Goal: Task Accomplishment & Management: Use online tool/utility

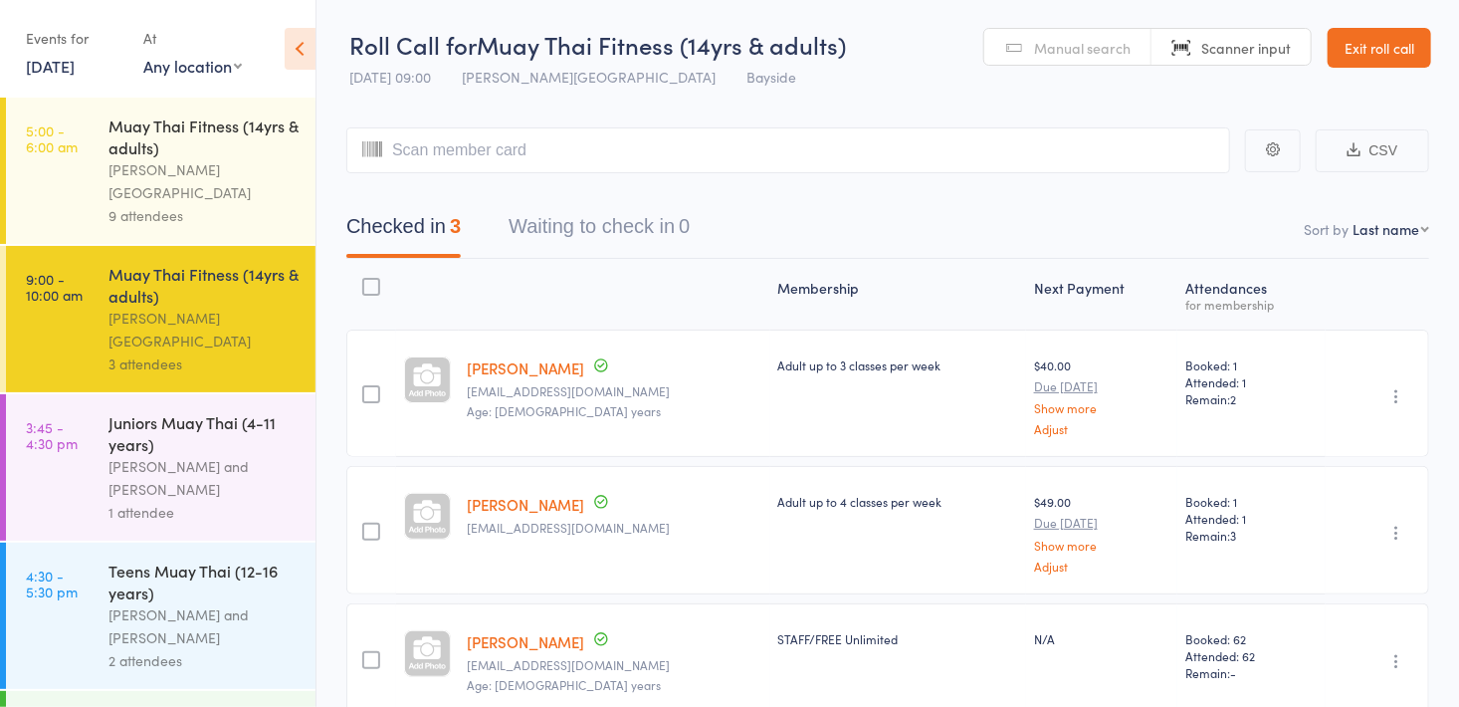
click at [271, 501] on div "1 attendee" at bounding box center [204, 512] width 190 height 23
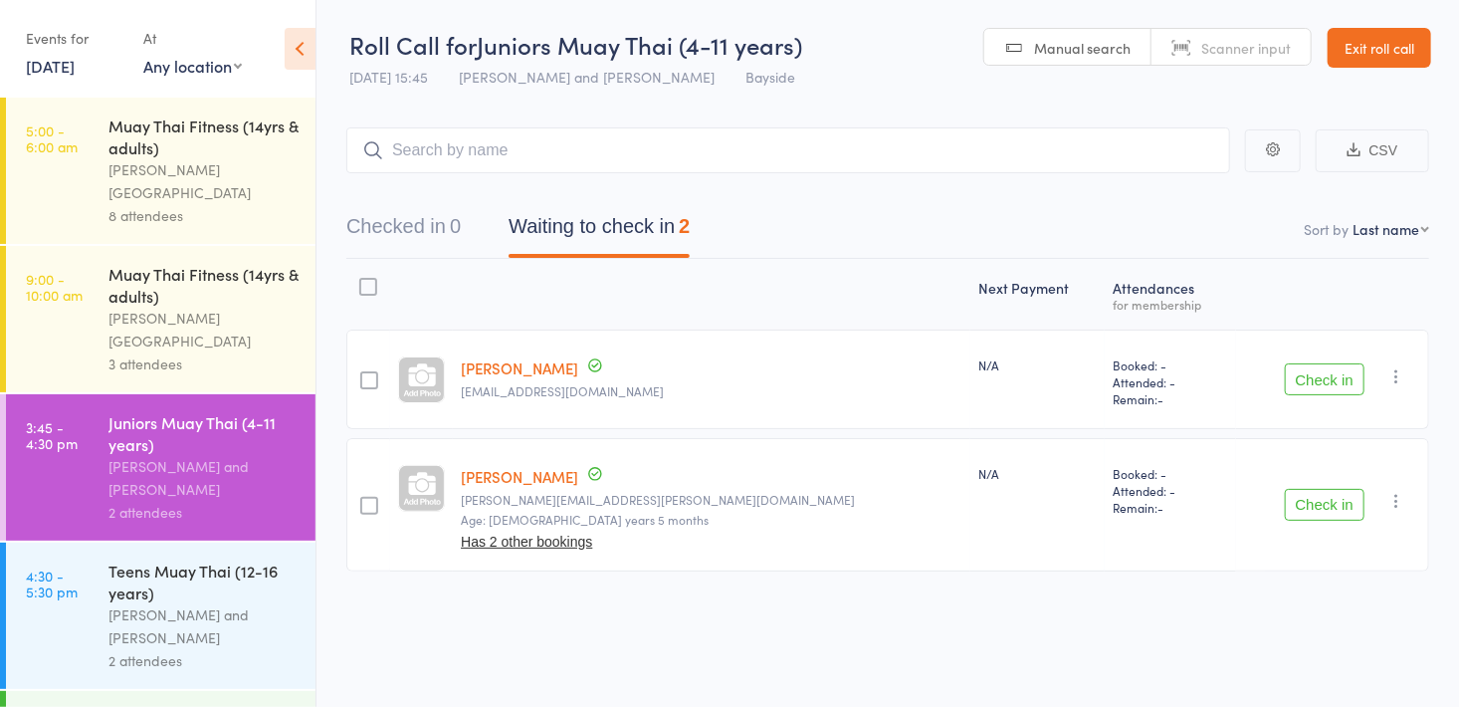
click at [1078, 46] on span "Manual search" at bounding box center [1082, 48] width 97 height 20
type input "0086"
click at [620, 225] on button "Waiting to check in 2" at bounding box center [599, 231] width 181 height 53
click at [1331, 504] on button "Check in" at bounding box center [1325, 505] width 80 height 32
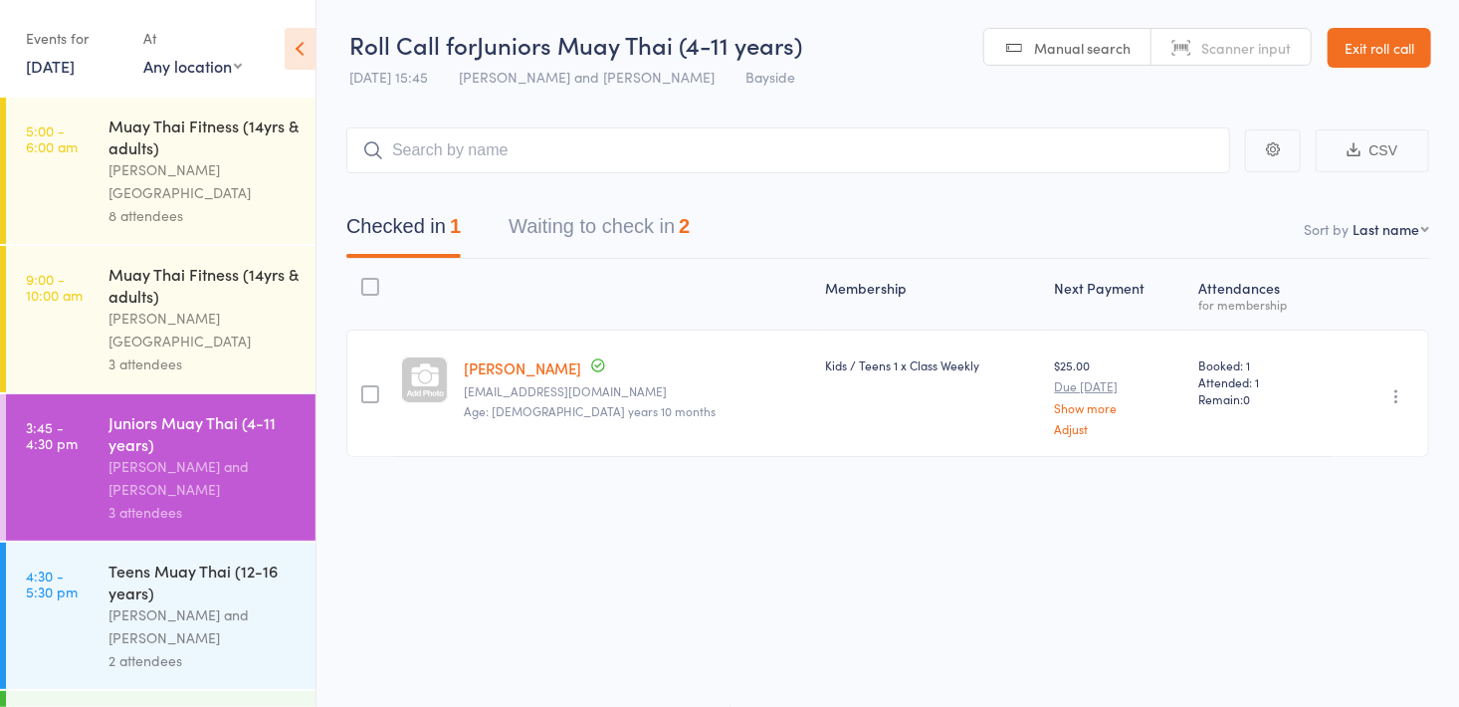
click at [617, 233] on button "Waiting to check in 2" at bounding box center [599, 231] width 181 height 53
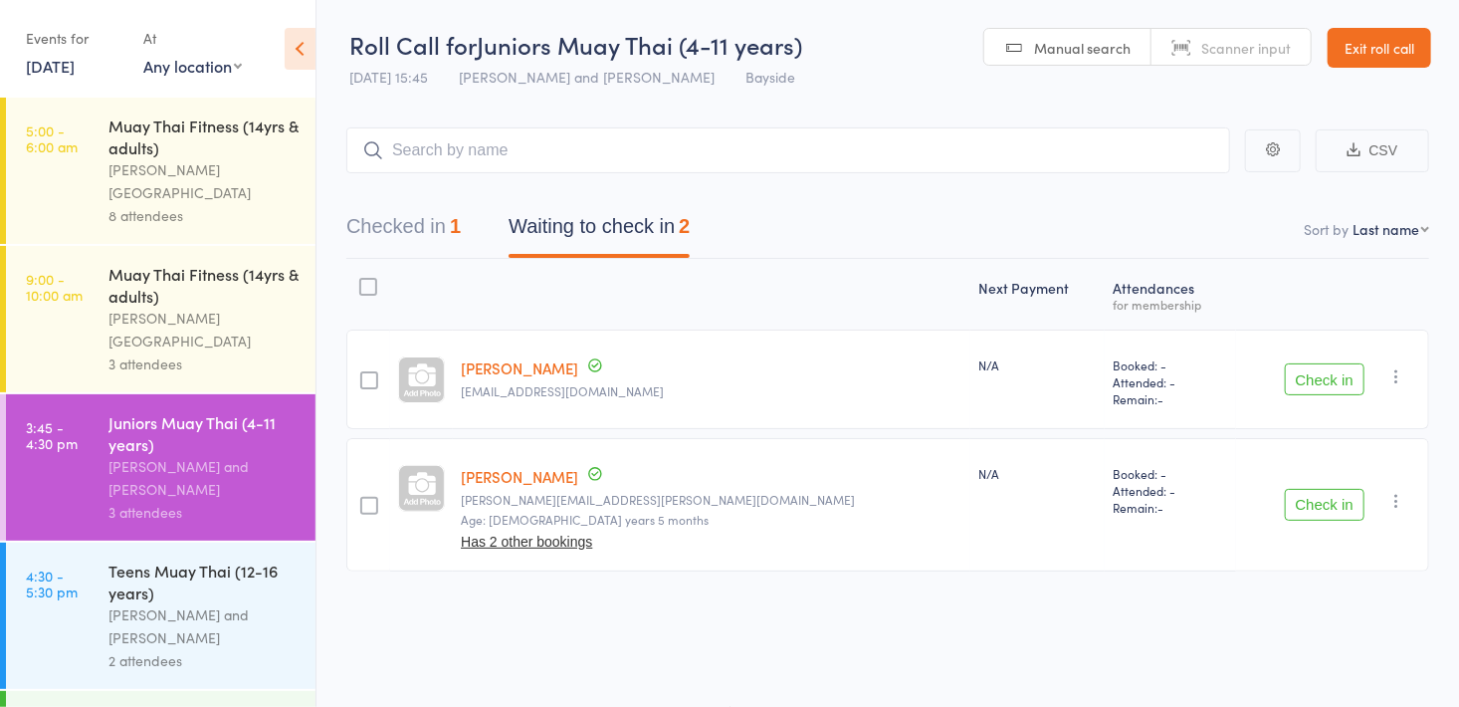
click at [1323, 506] on button "Check in" at bounding box center [1325, 505] width 80 height 32
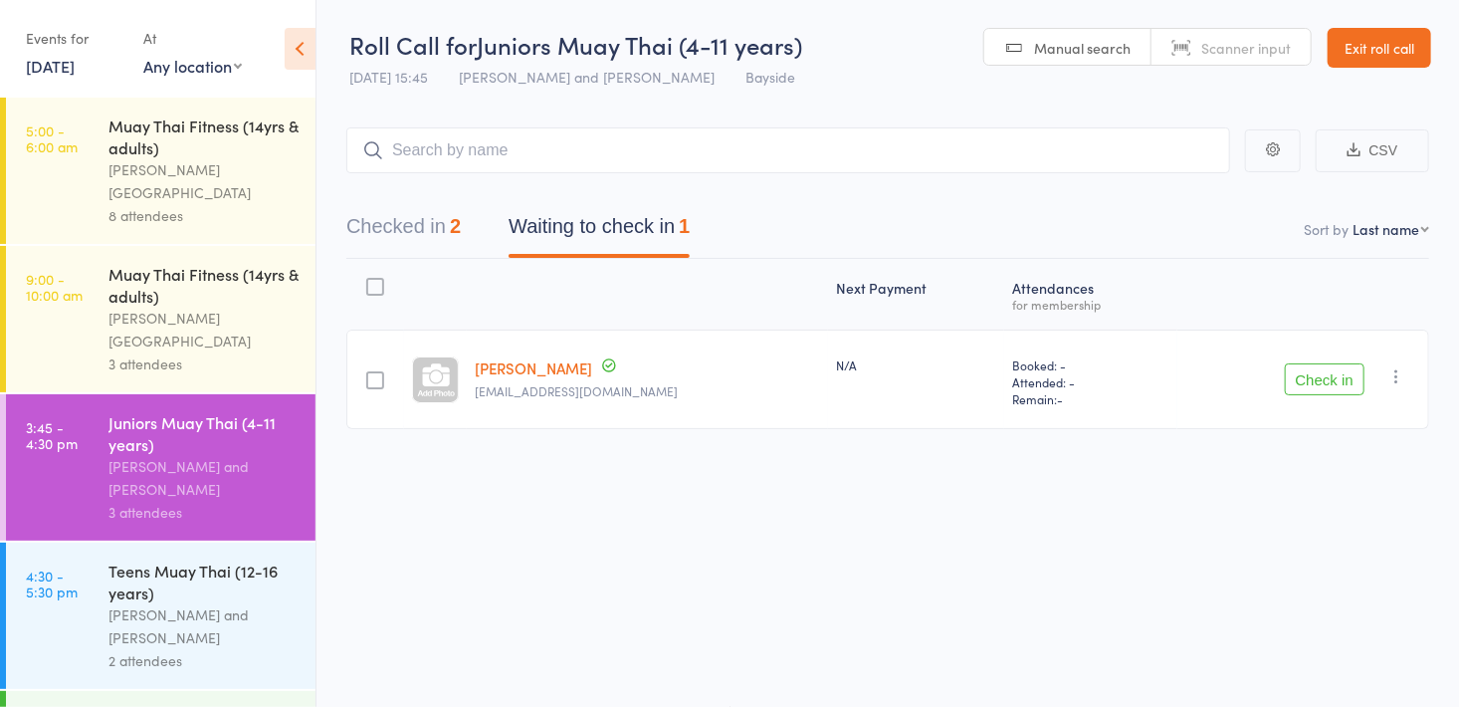
click at [388, 227] on button "Checked in 2" at bounding box center [403, 231] width 114 height 53
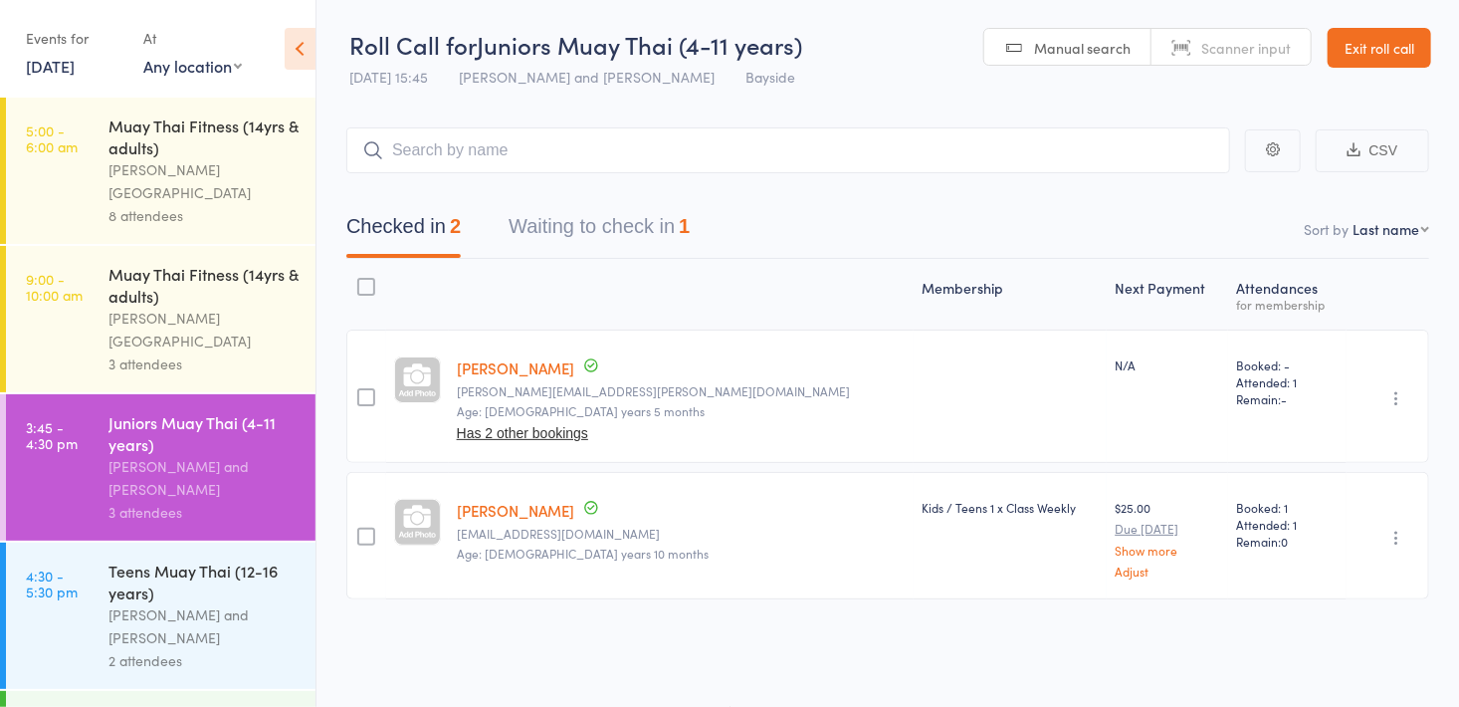
click at [1074, 58] on link "Manual search" at bounding box center [1068, 48] width 167 height 38
type input "0008"
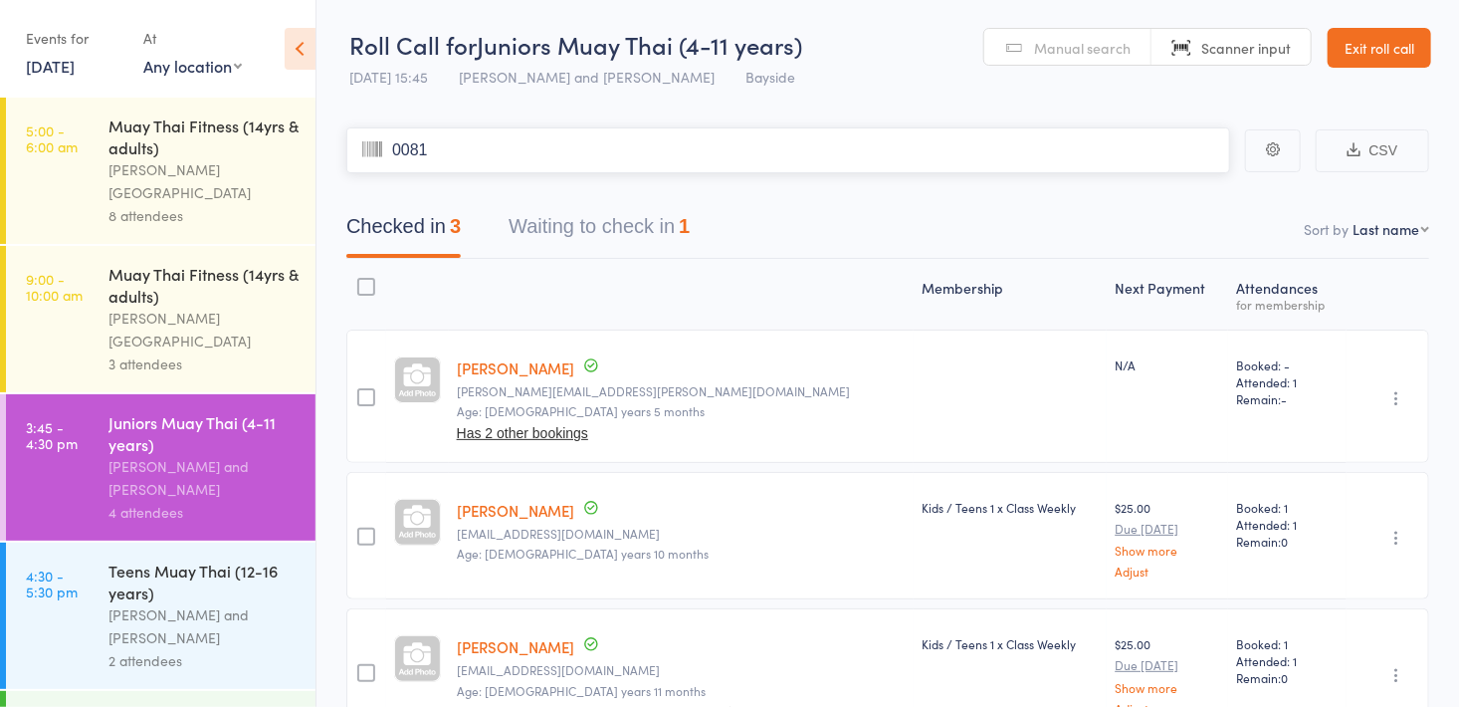
type input "0081"
type input "0112"
click at [264, 605] on div "Alfie Smith and Dwayne Glasgow" at bounding box center [204, 626] width 190 height 46
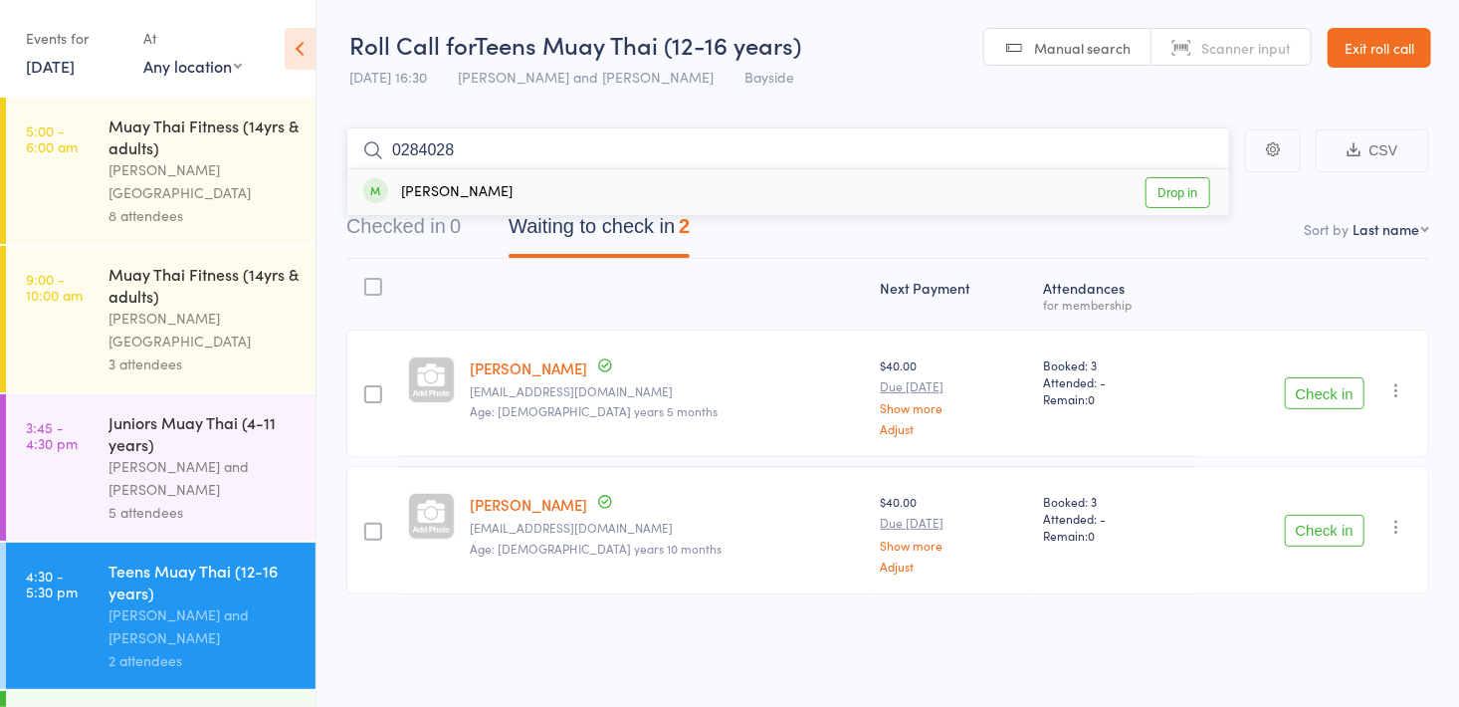
type input "02840289"
type input "00830082"
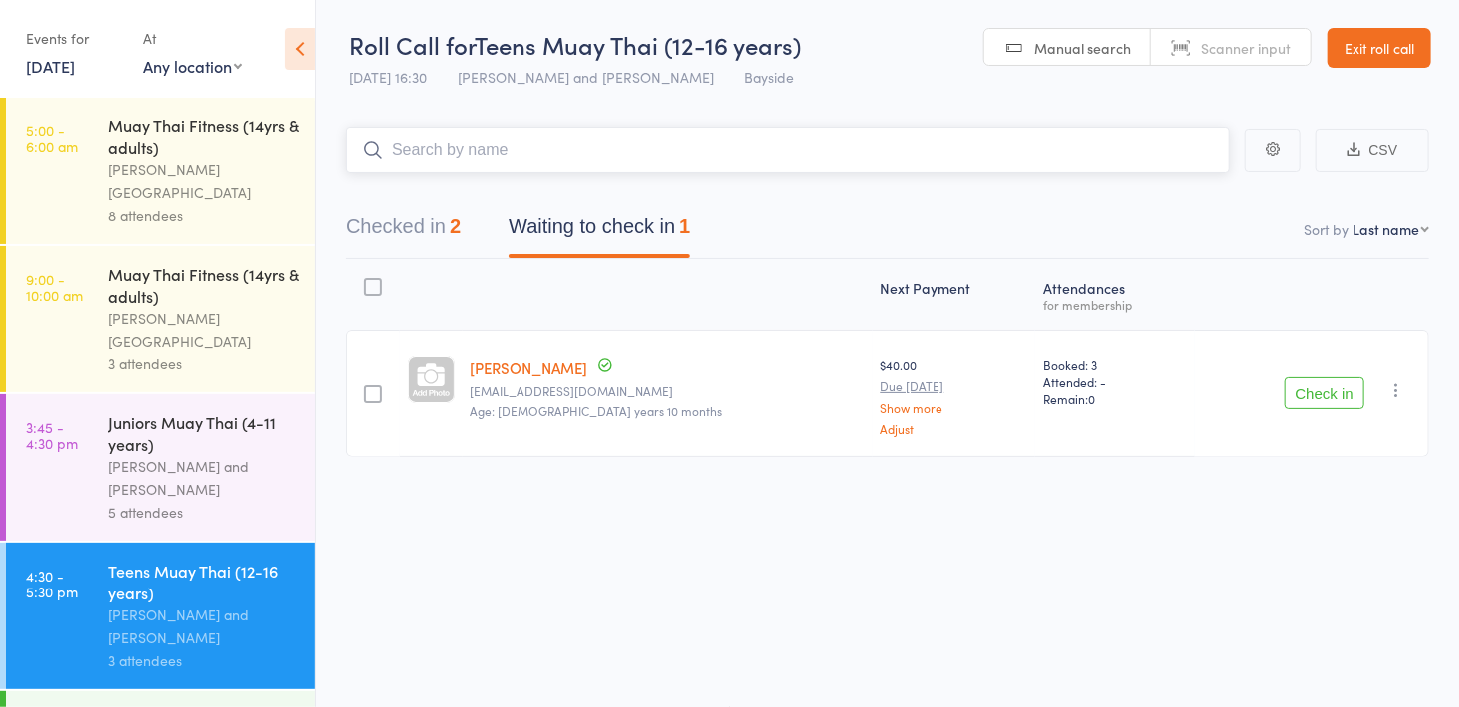
click at [569, 159] on input "search" at bounding box center [788, 150] width 884 height 46
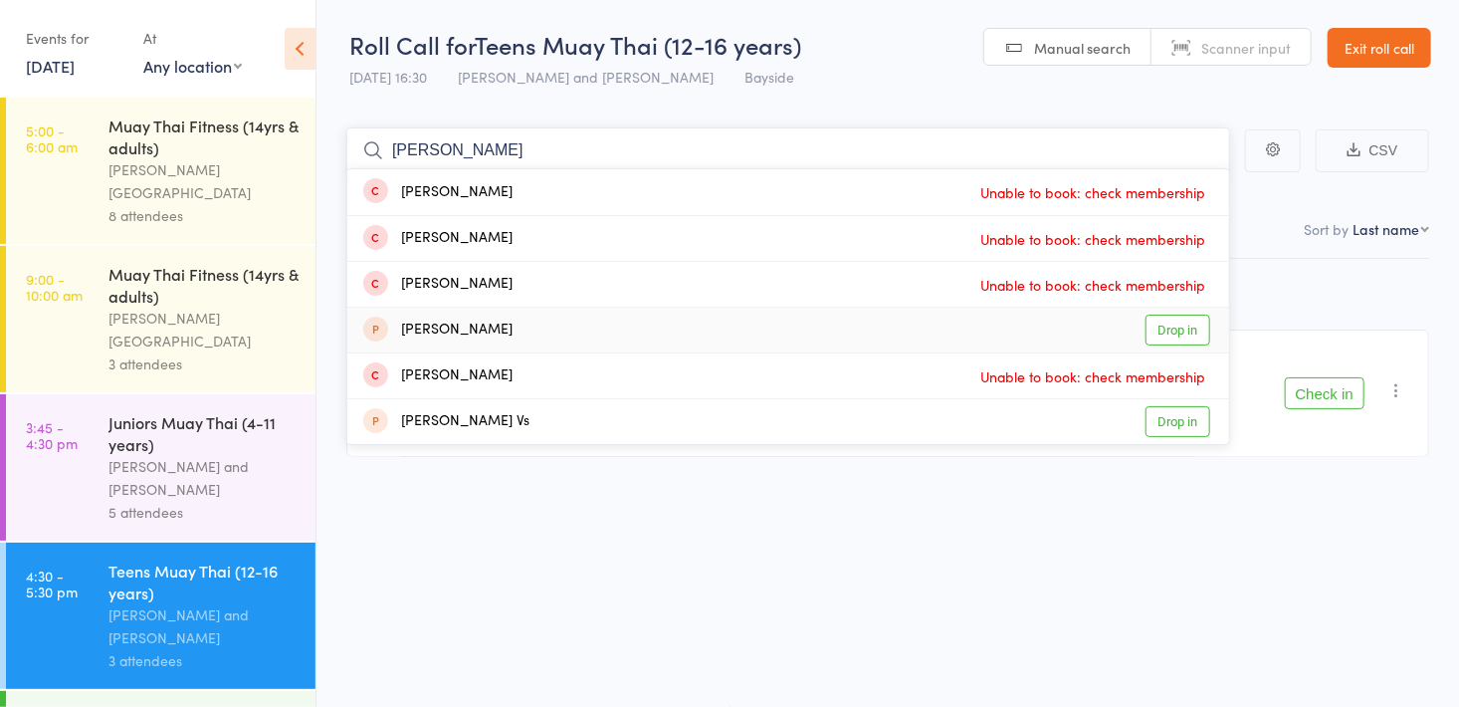
type input "vince"
click at [1164, 338] on link "Drop in" at bounding box center [1178, 330] width 65 height 31
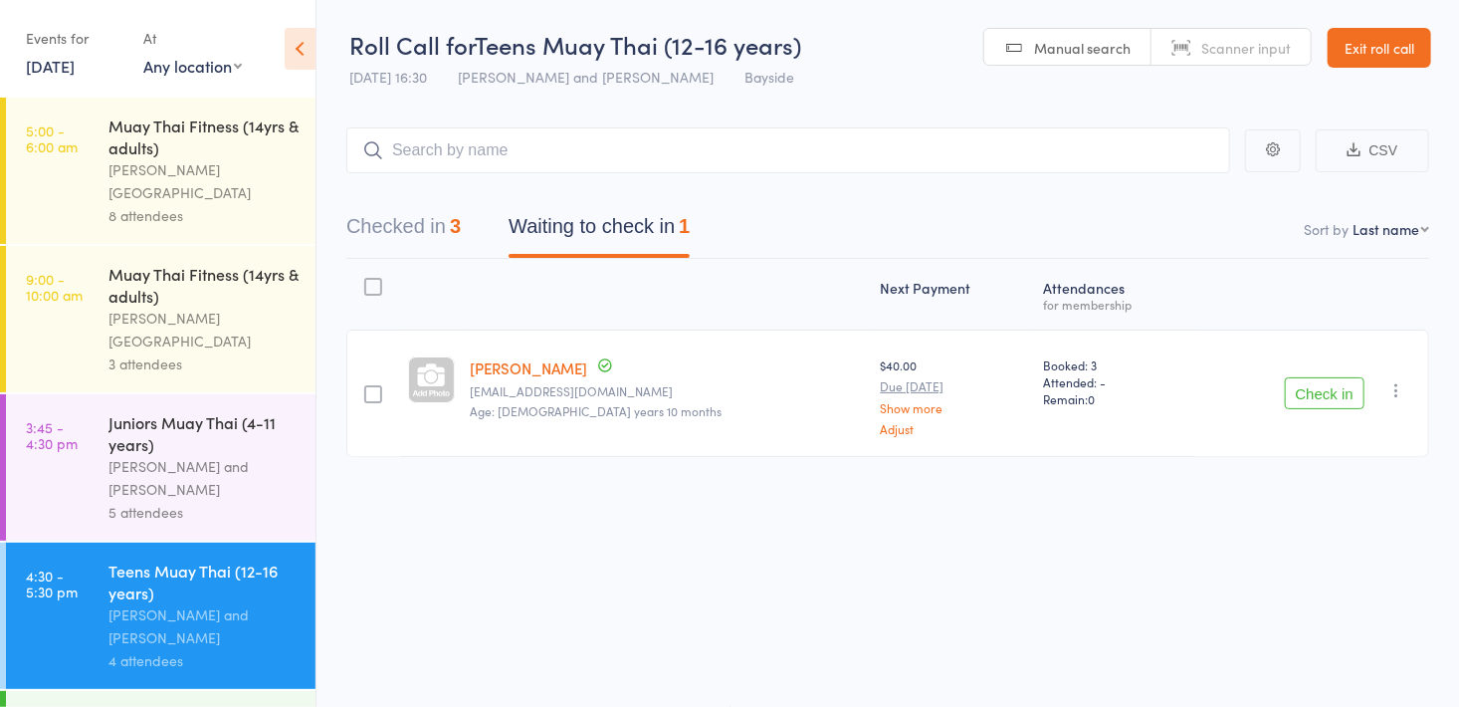
click at [1365, 38] on link "Exit roll call" at bounding box center [1380, 48] width 104 height 40
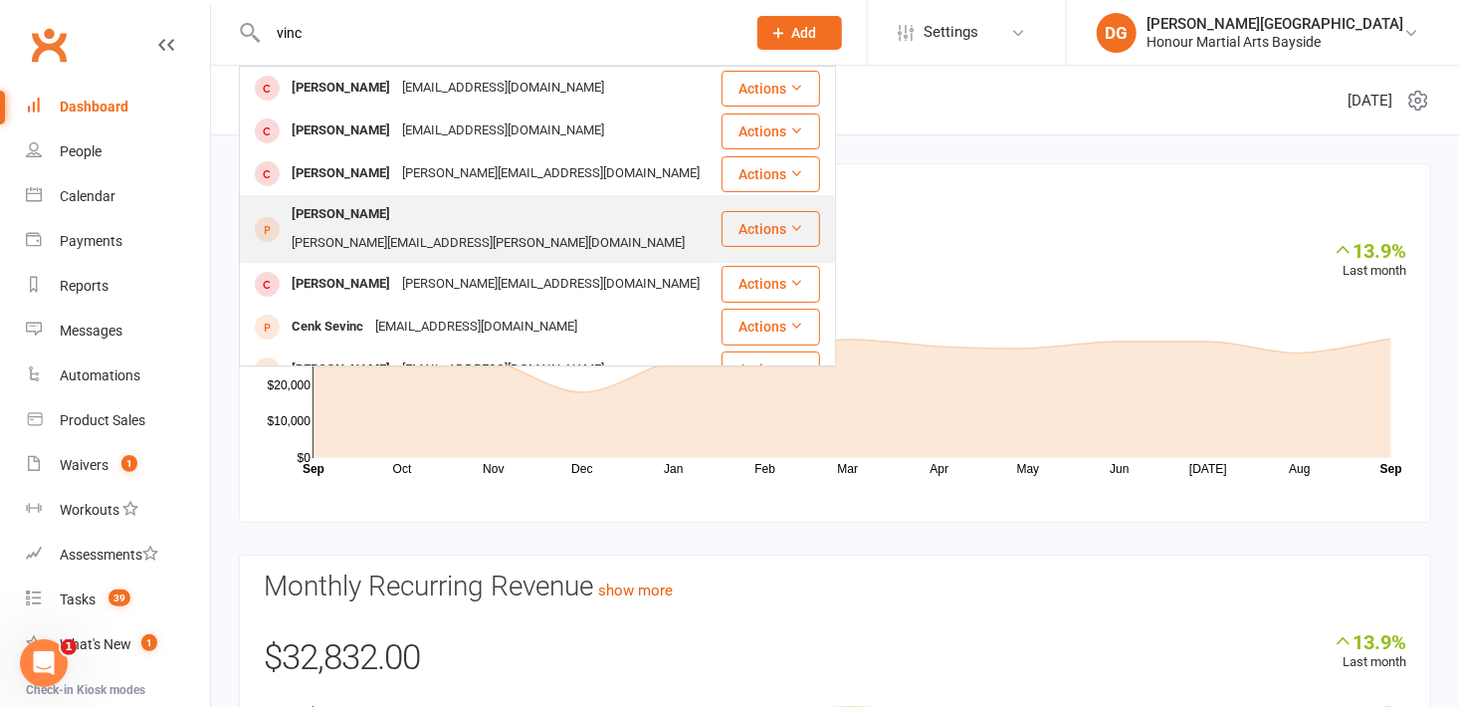
type input "vinc"
click at [326, 220] on div "[PERSON_NAME]" at bounding box center [341, 214] width 111 height 29
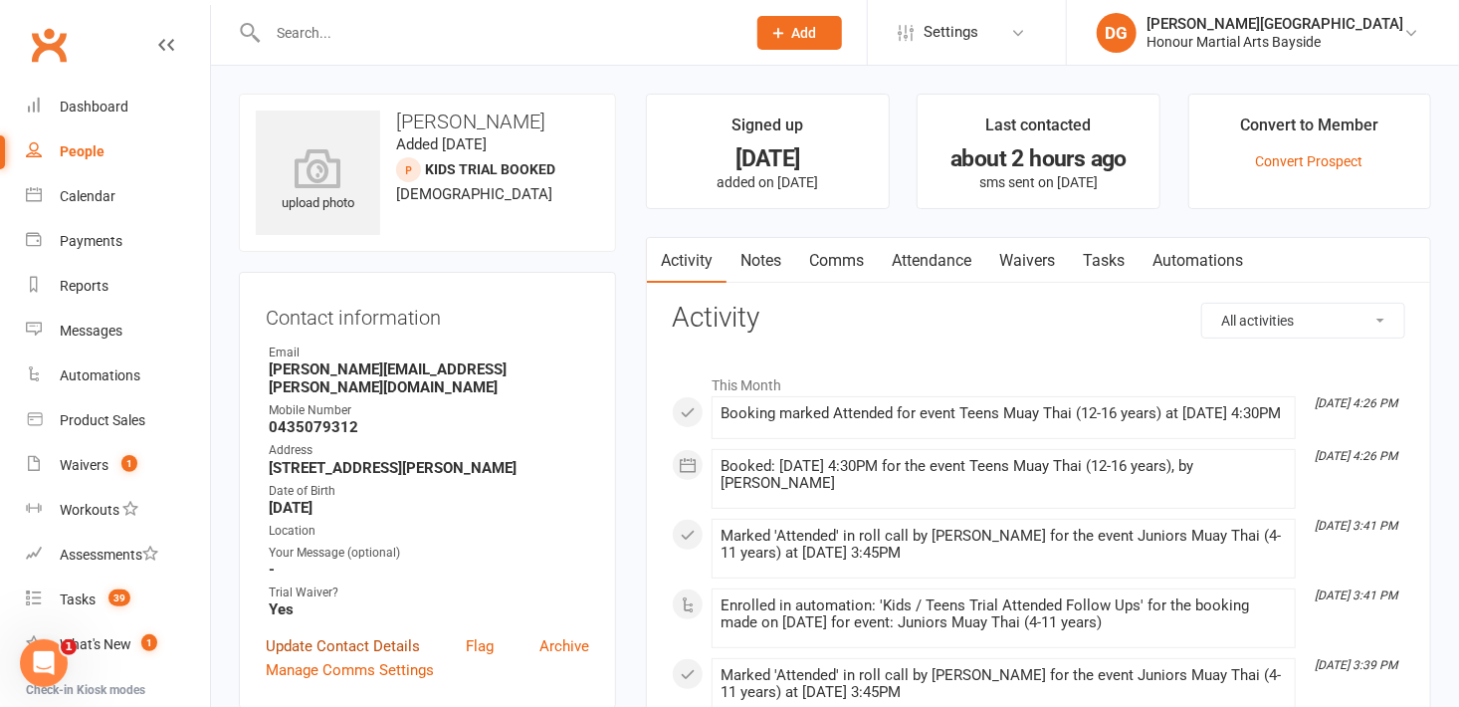
click at [343, 634] on link "Update Contact Details" at bounding box center [343, 646] width 154 height 24
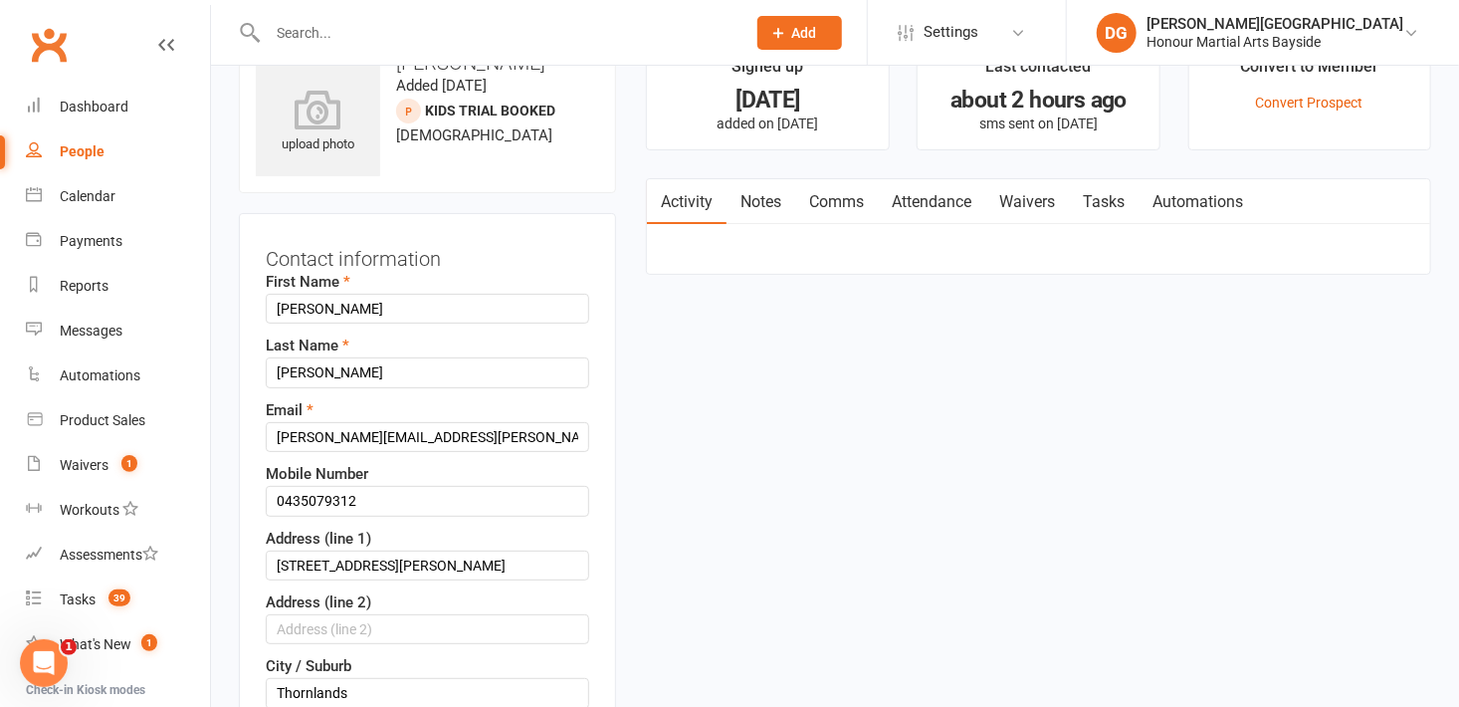
scroll to position [58, 0]
click at [93, 112] on div "Dashboard" at bounding box center [94, 107] width 69 height 16
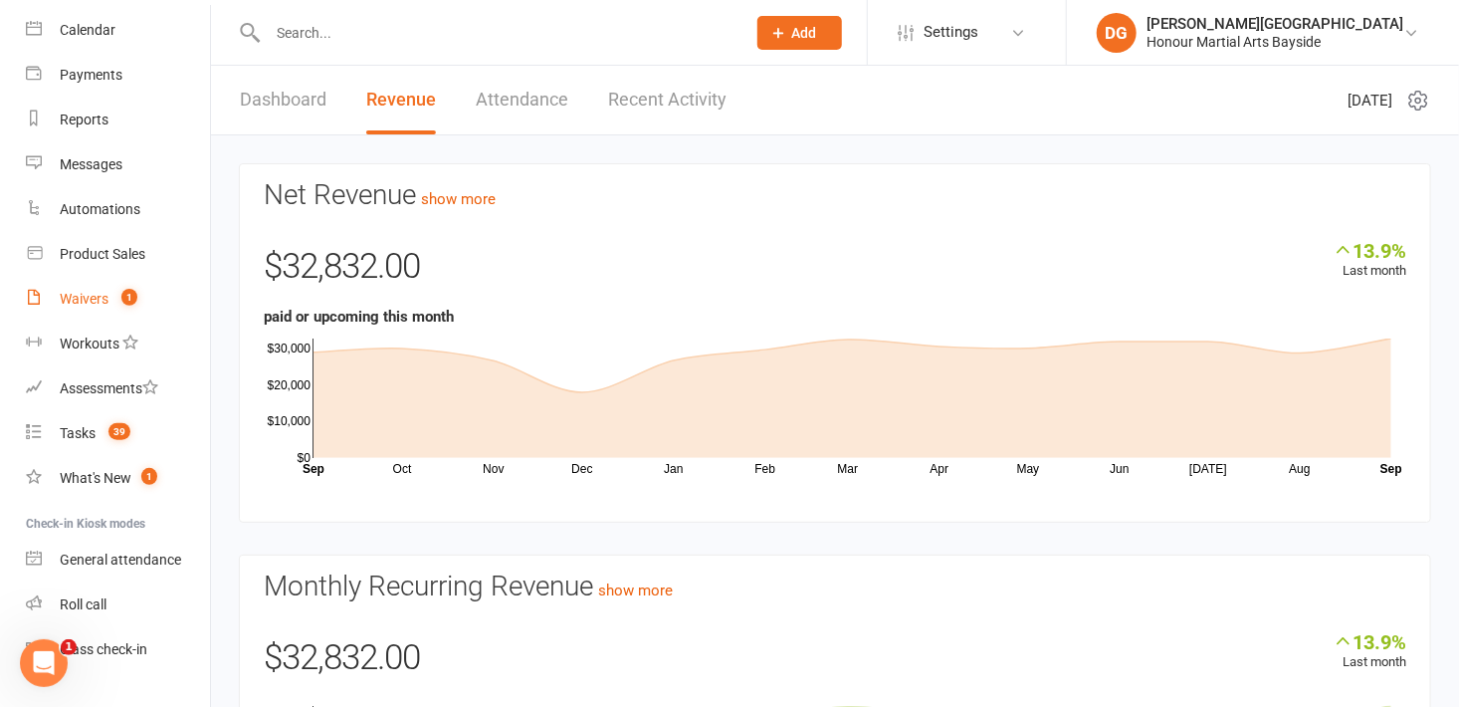
scroll to position [205, 0]
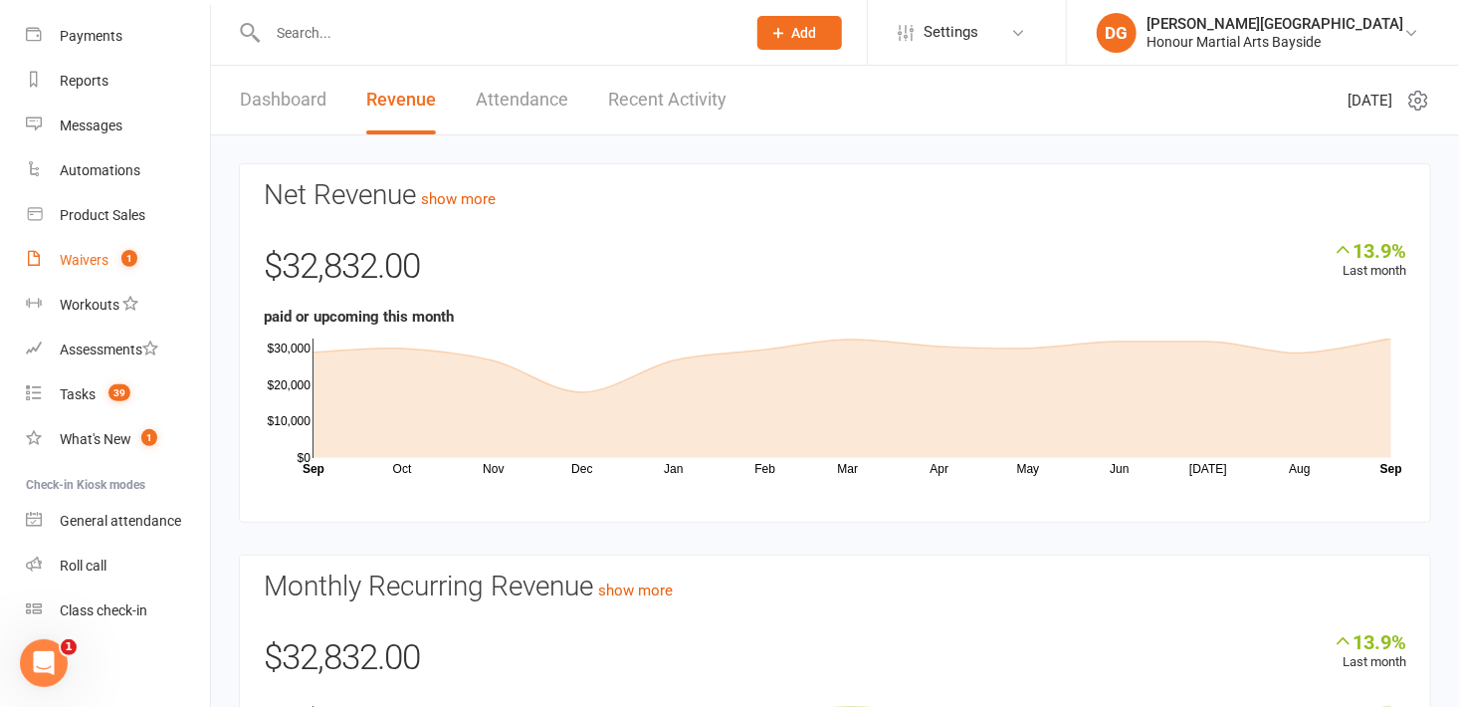
click at [87, 256] on div "Waivers" at bounding box center [84, 260] width 49 height 16
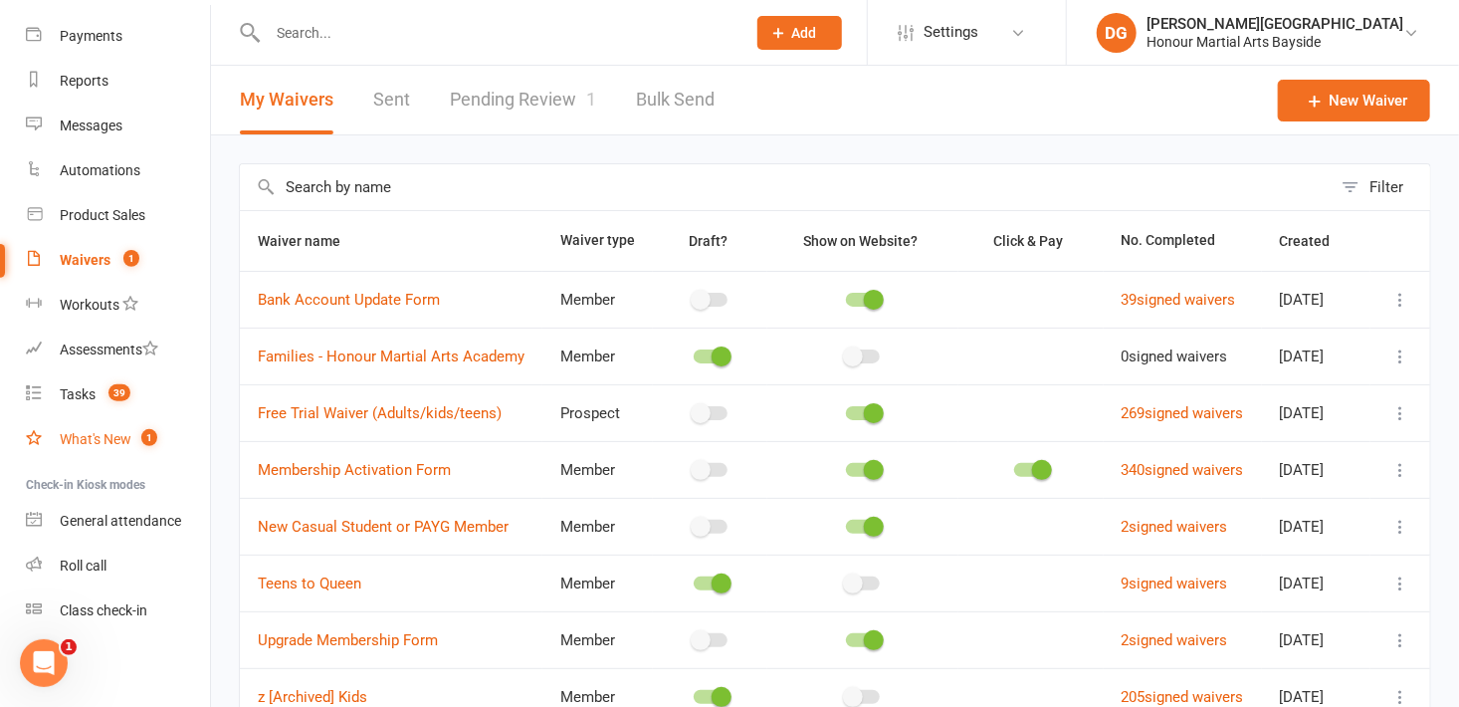
click at [107, 441] on div "What's New" at bounding box center [96, 439] width 72 height 16
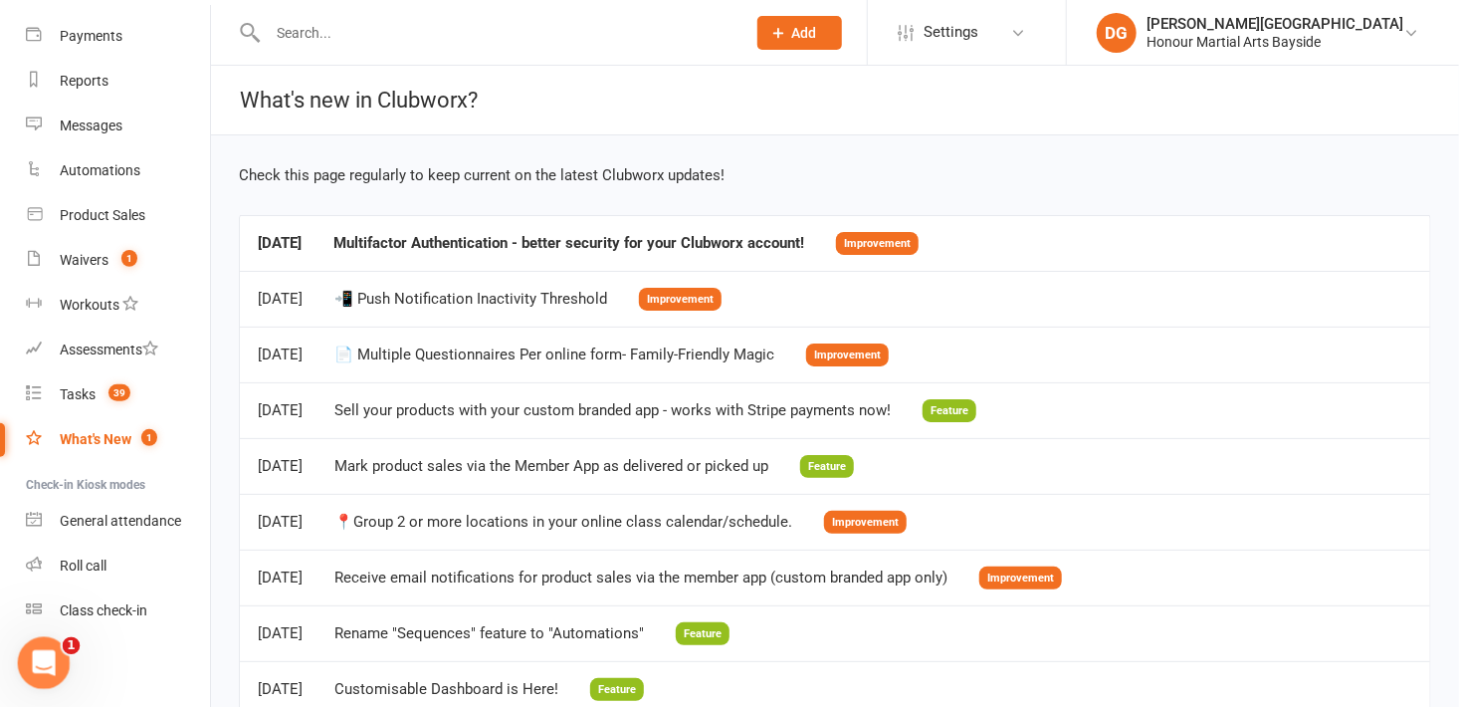
click at [48, 653] on icon "Open Intercom Messenger" at bounding box center [41, 660] width 33 height 33
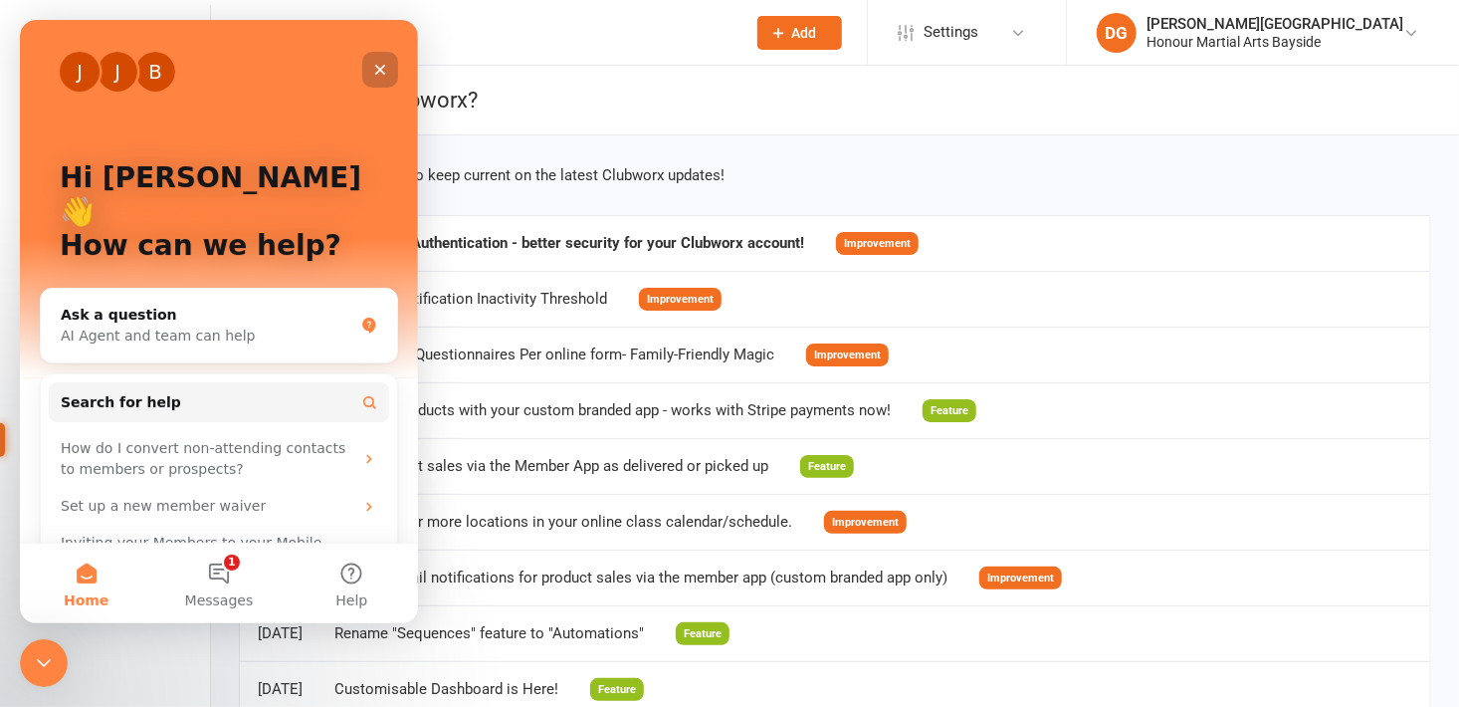
click at [375, 73] on icon "Close" at bounding box center [380, 70] width 16 height 16
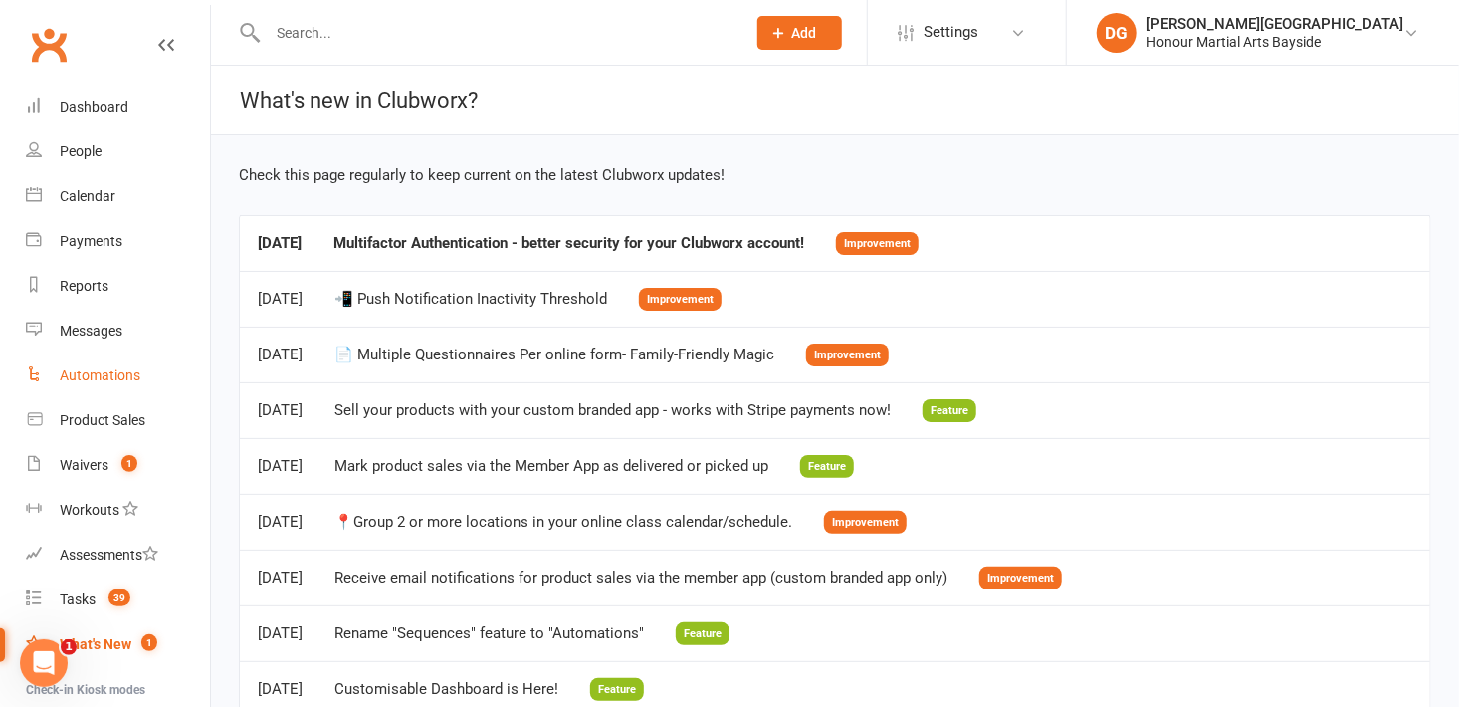
scroll to position [205, 0]
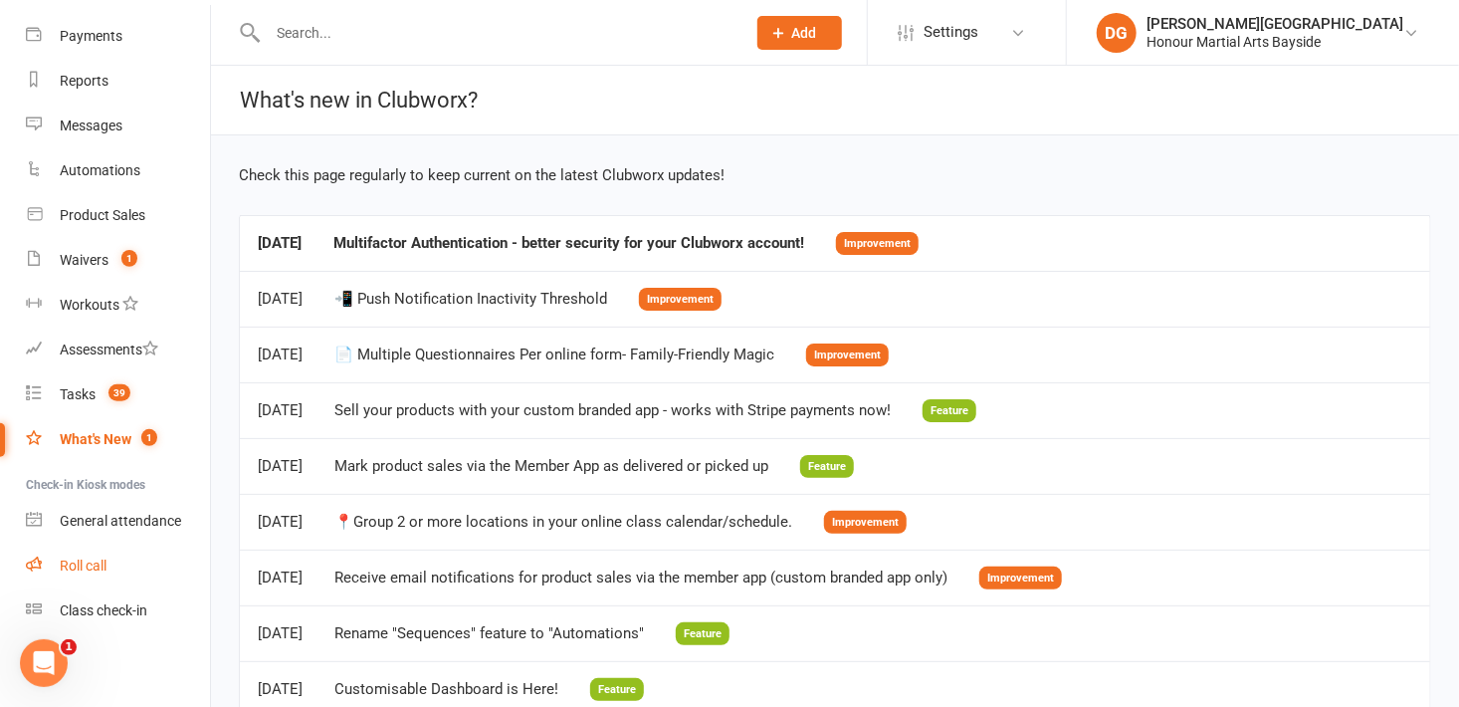
click at [84, 567] on div "Roll call" at bounding box center [83, 565] width 47 height 16
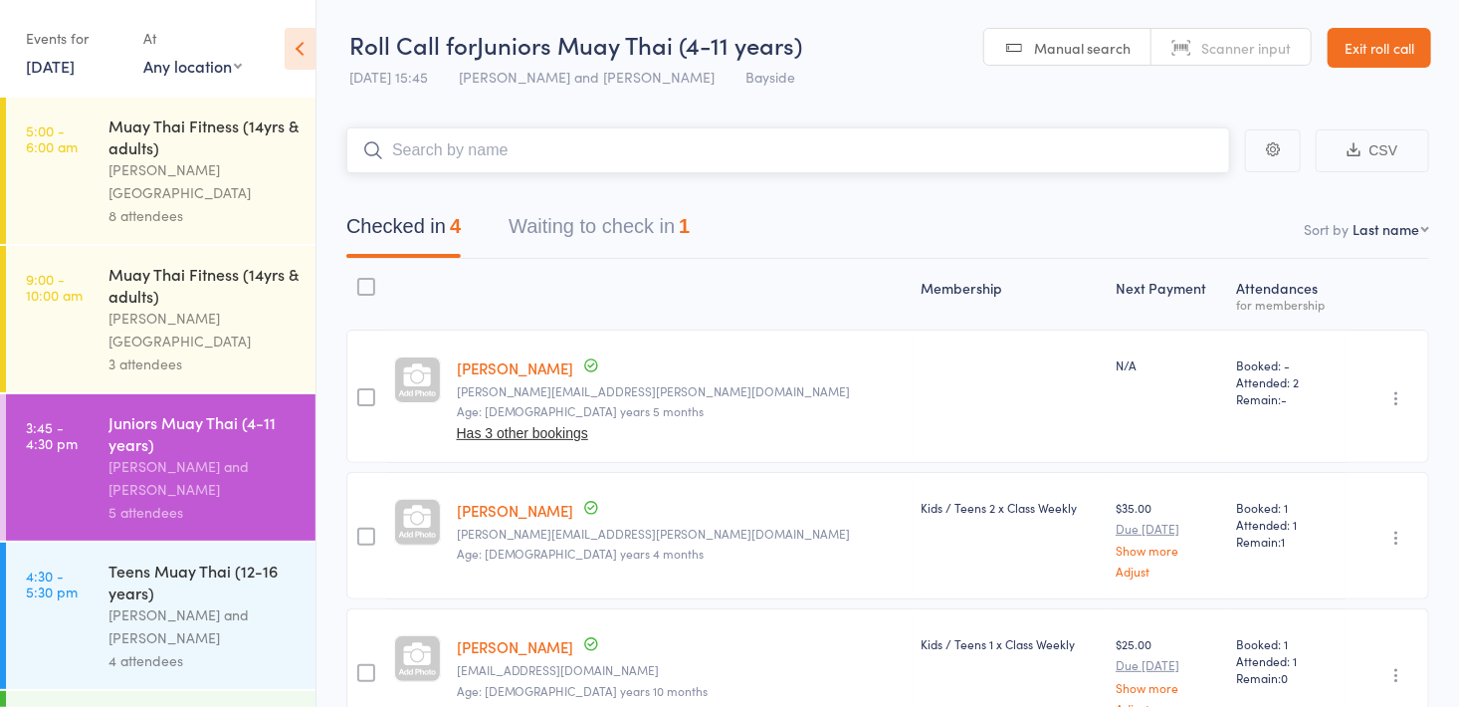
click at [607, 231] on button "Waiting to check in 1" at bounding box center [599, 231] width 181 height 53
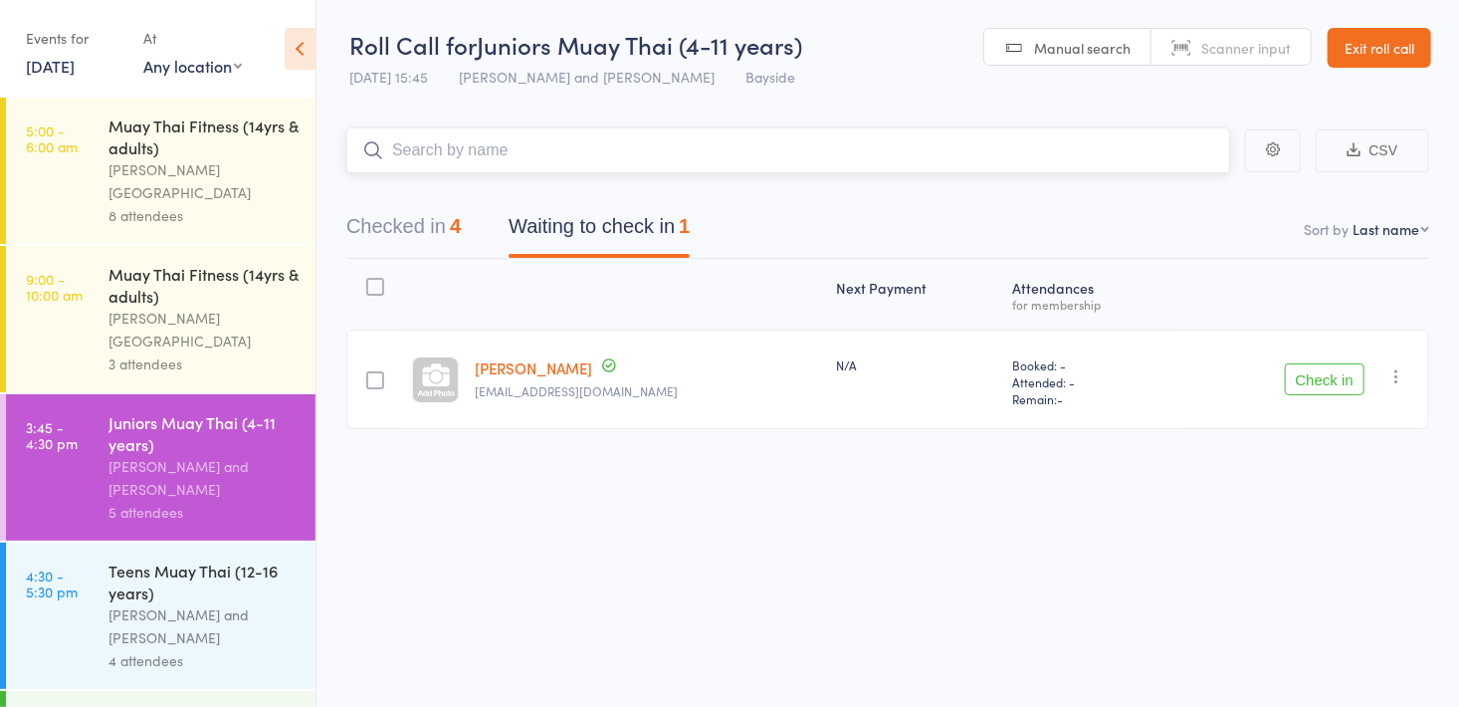
click at [435, 233] on button "Checked in 4" at bounding box center [403, 231] width 114 height 53
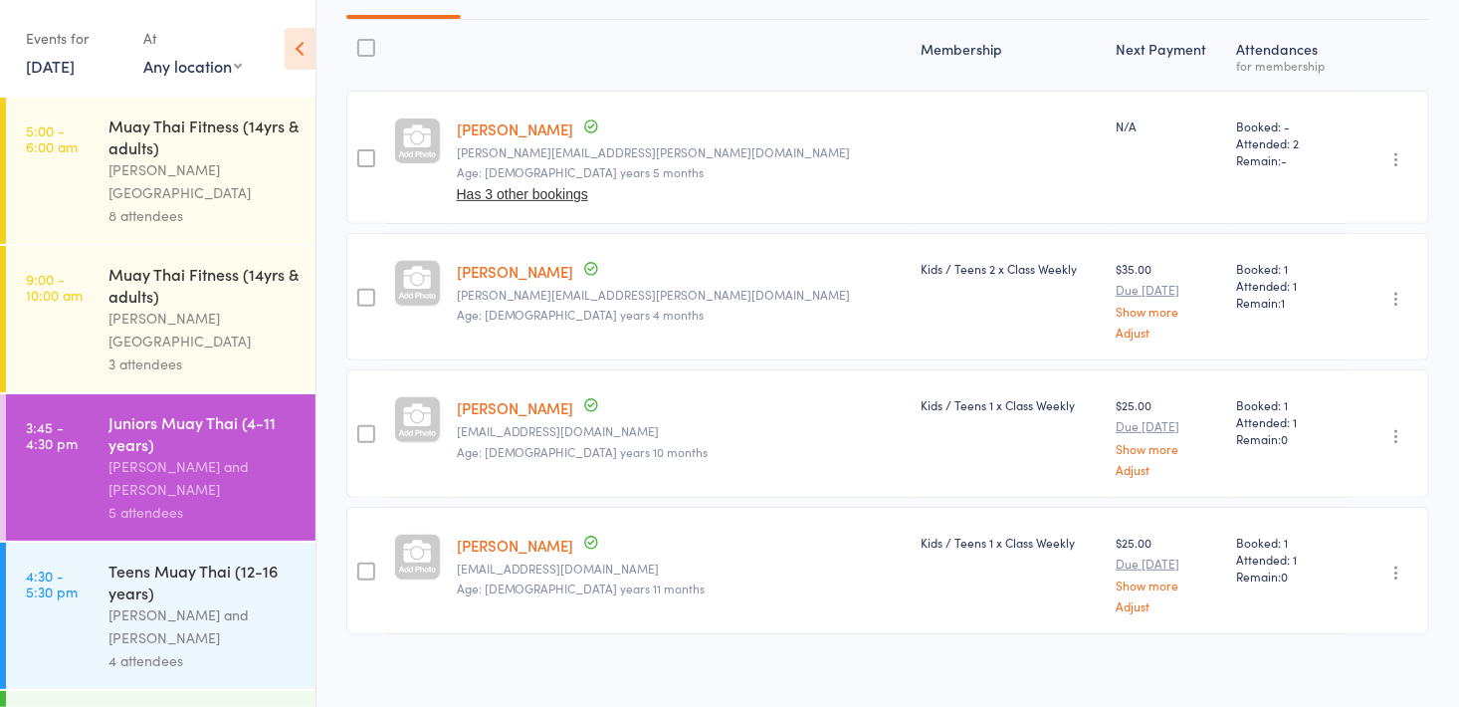
scroll to position [251, 0]
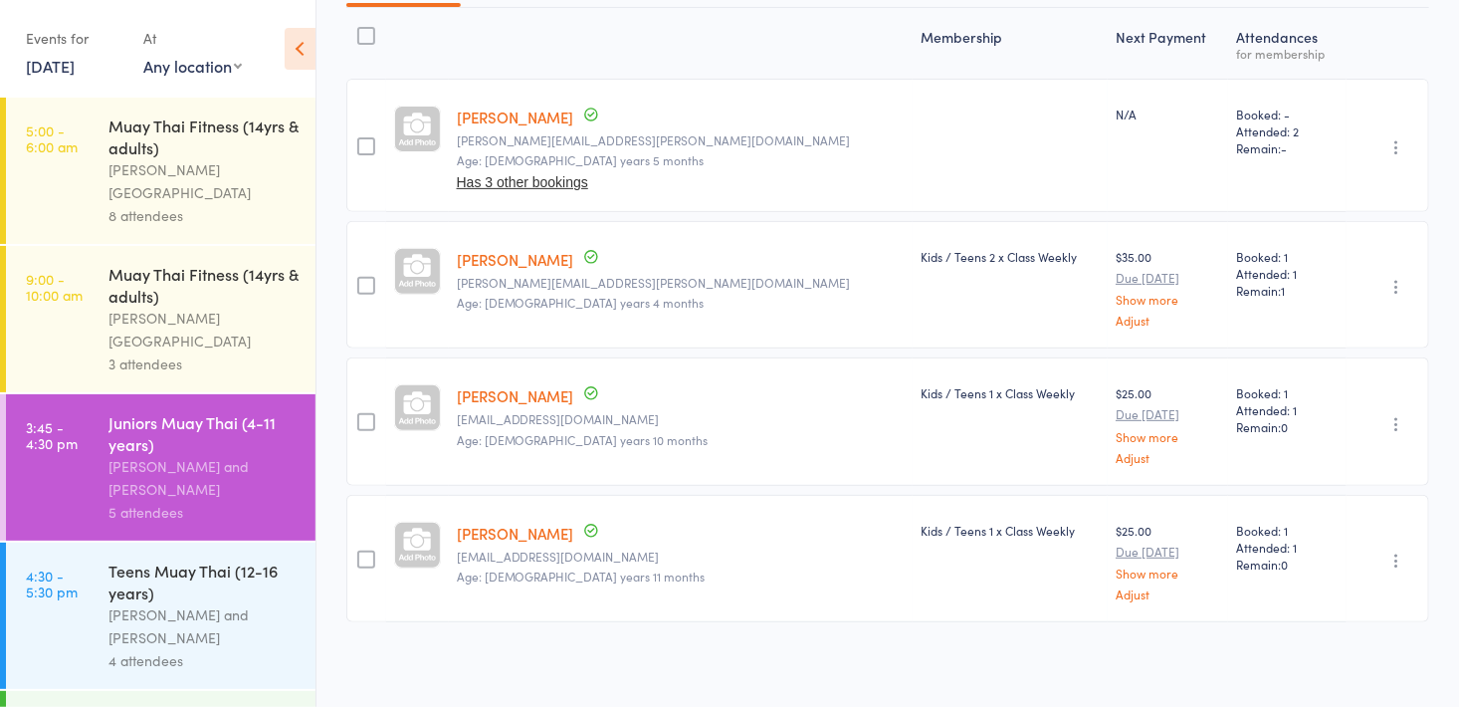
click at [236, 649] on div "4 attendees" at bounding box center [204, 660] width 190 height 23
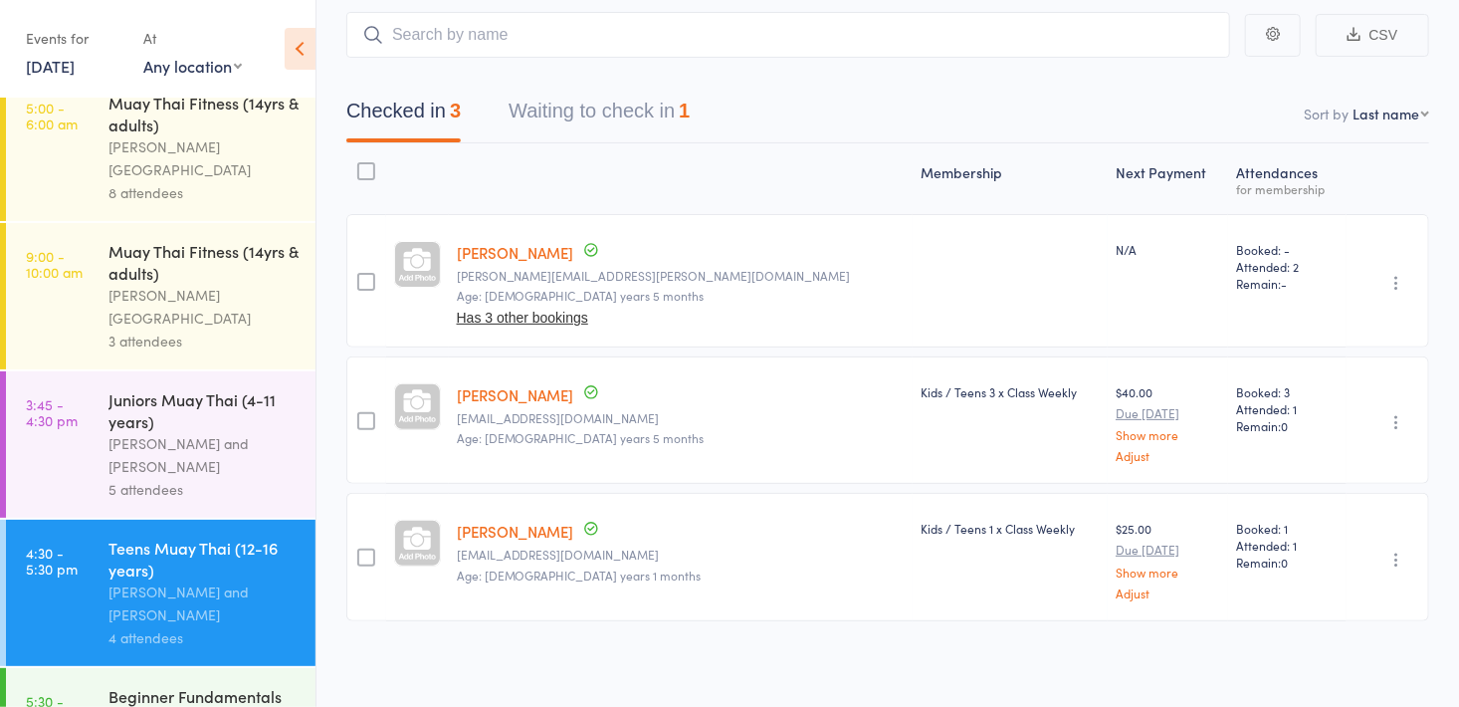
scroll to position [24, 0]
click at [1396, 285] on icon "button" at bounding box center [1397, 283] width 20 height 20
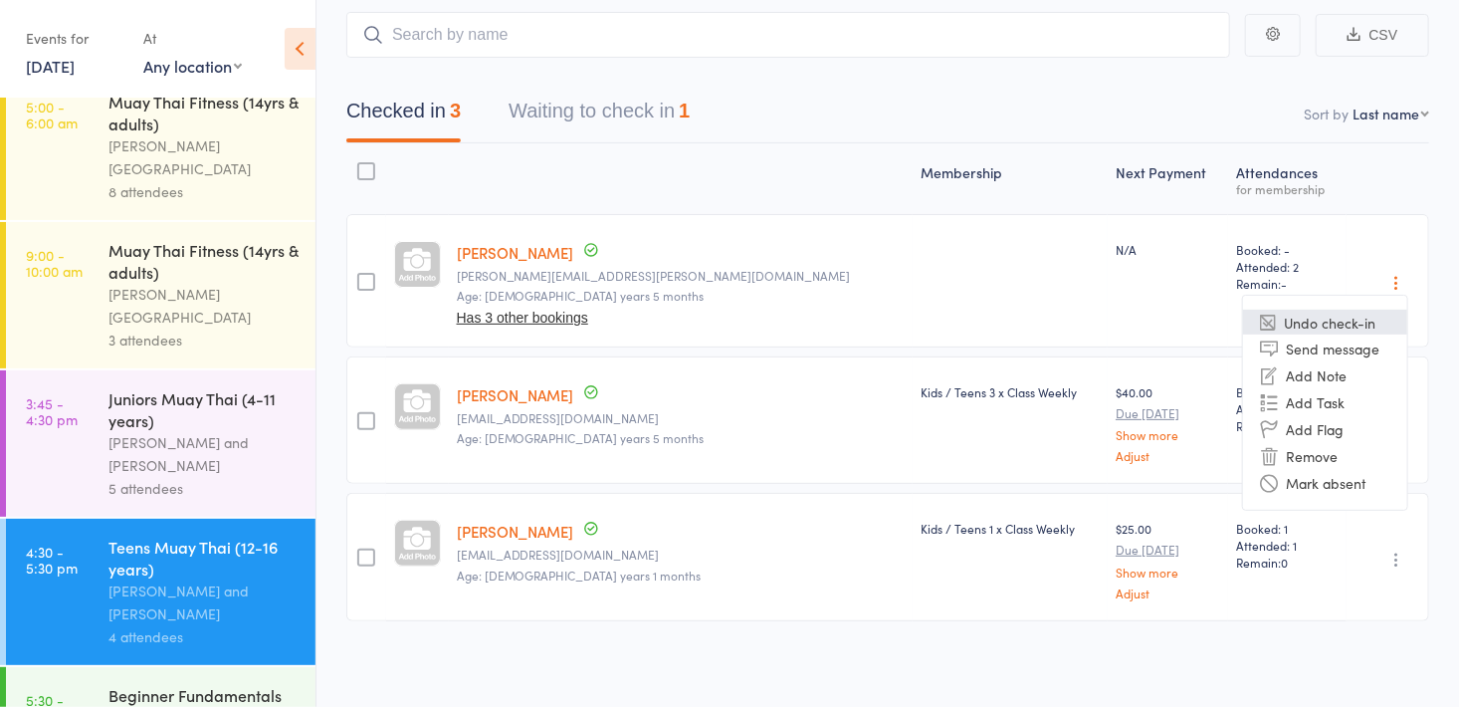
click at [1361, 324] on li "Undo check-in" at bounding box center [1325, 322] width 164 height 25
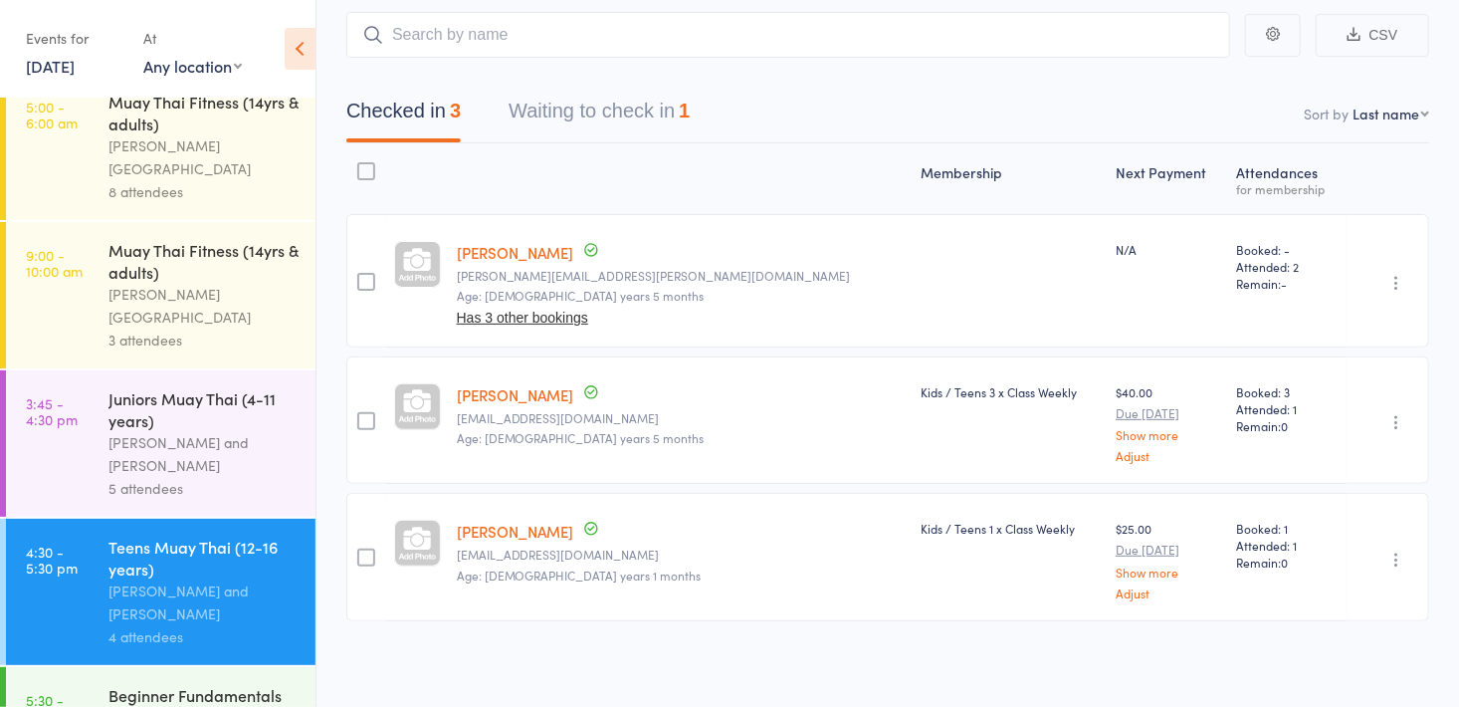
scroll to position [0, 0]
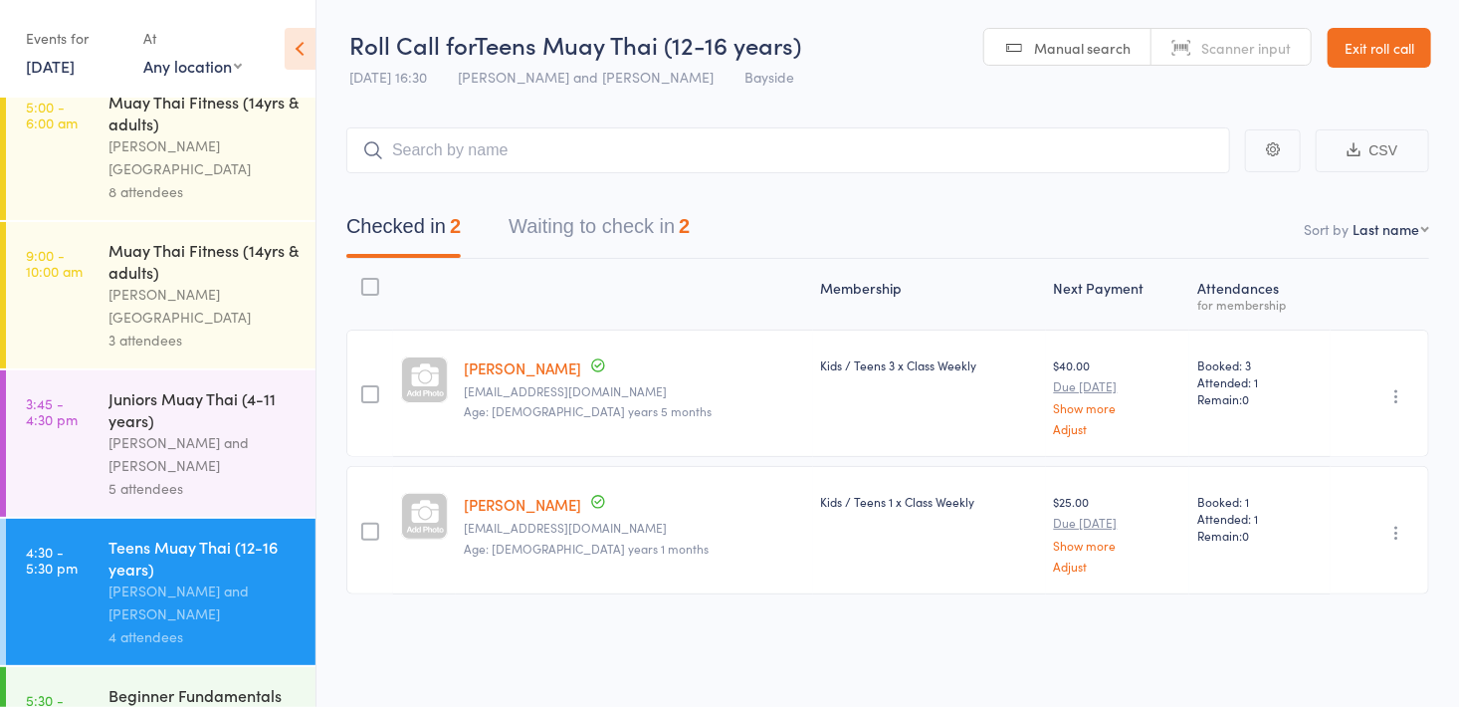
click at [633, 228] on button "Waiting to check in 2" at bounding box center [599, 231] width 181 height 53
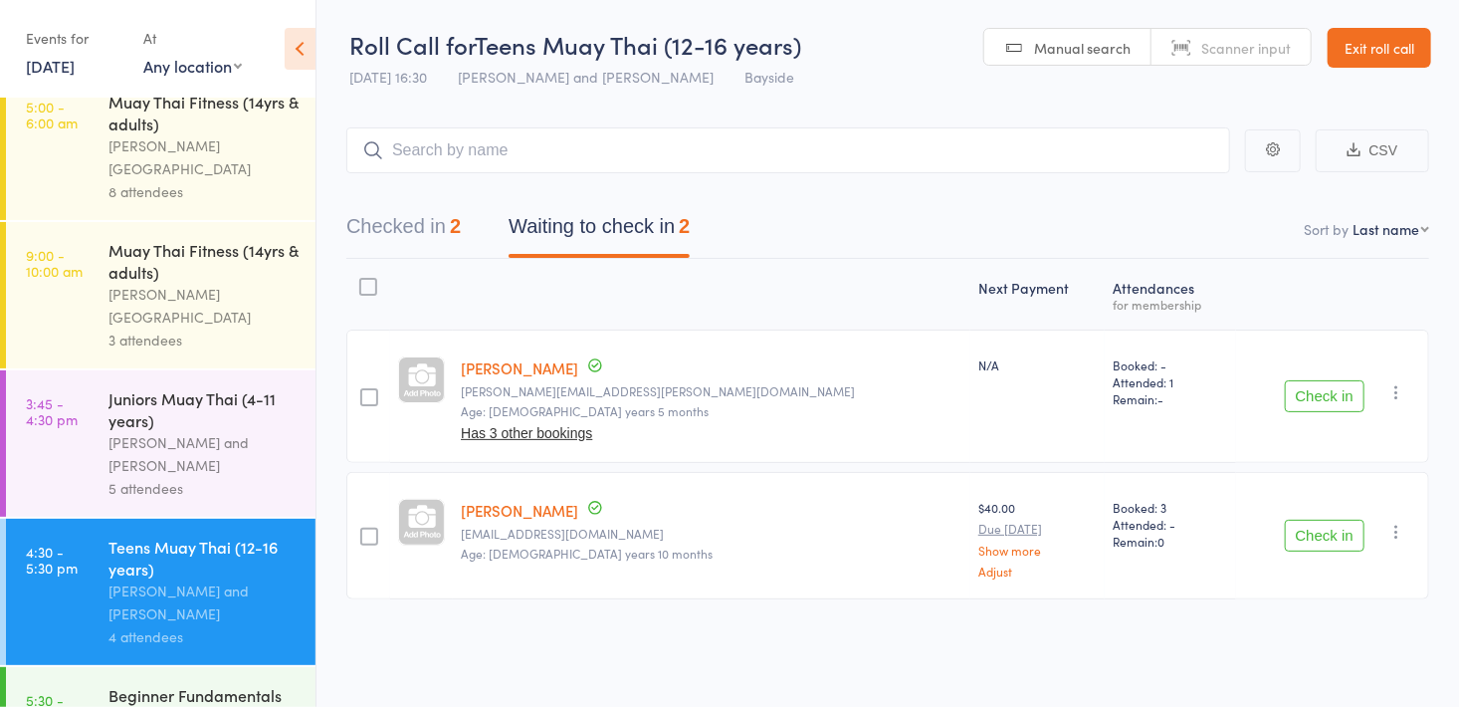
click at [1399, 398] on icon "button" at bounding box center [1397, 392] width 20 height 20
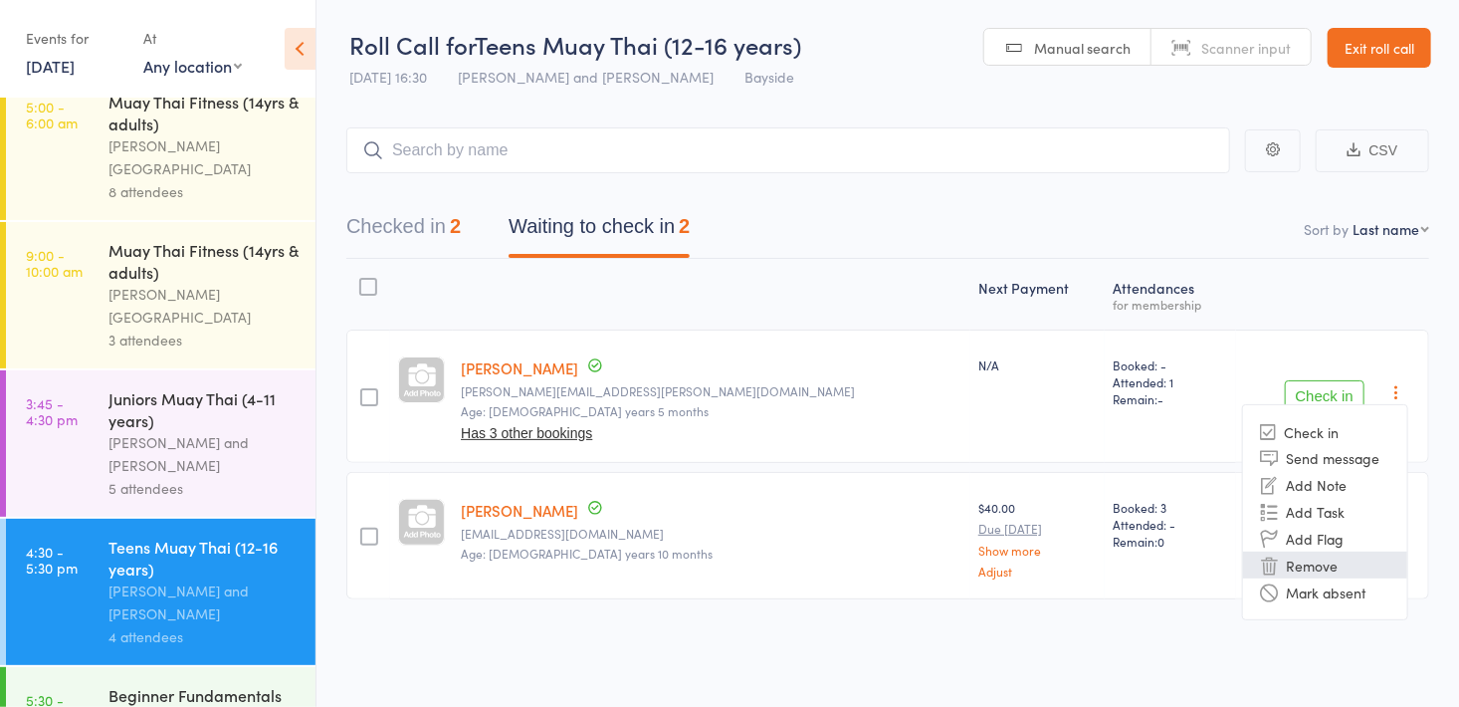
click at [1335, 569] on li "Remove" at bounding box center [1325, 565] width 164 height 27
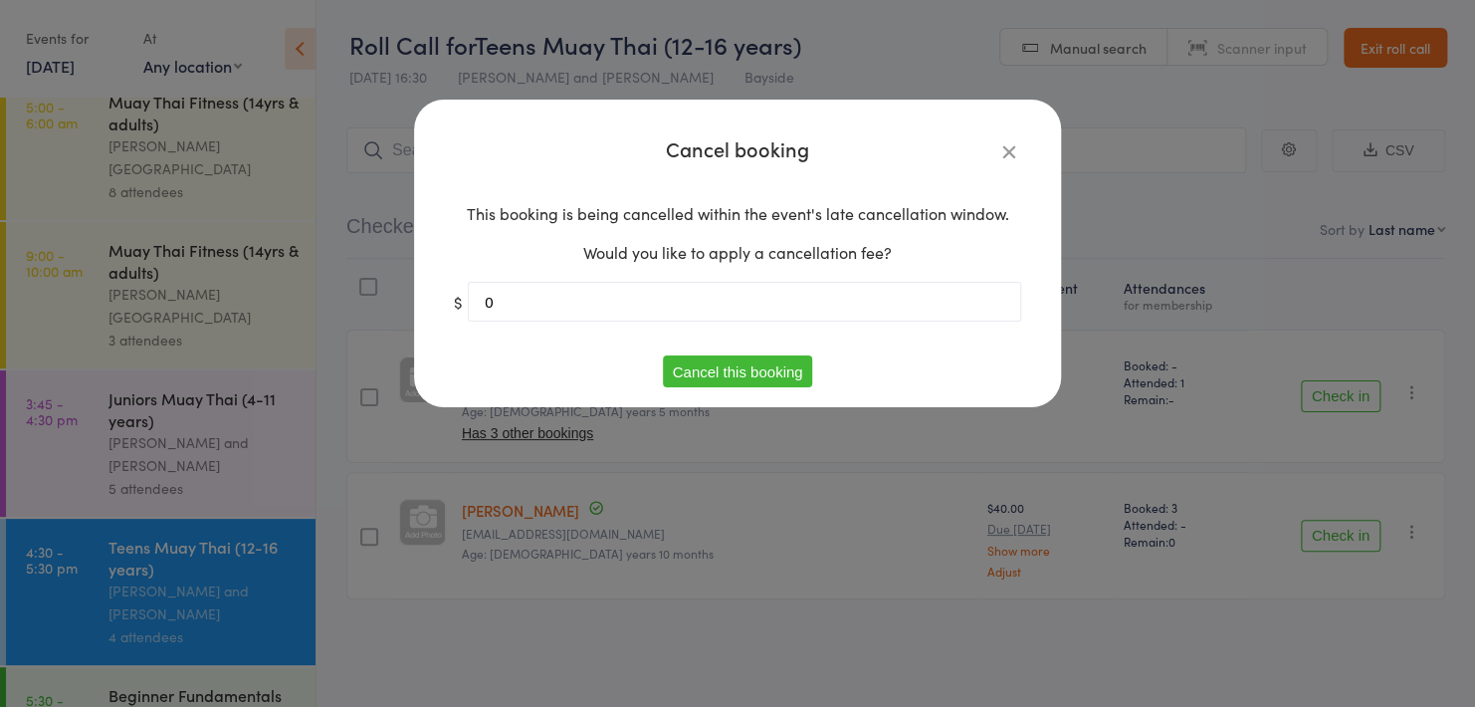
drag, startPoint x: 734, startPoint y: 379, endPoint x: 698, endPoint y: 376, distance: 36.0
click at [698, 376] on button "Cancel this booking" at bounding box center [738, 371] width 150 height 32
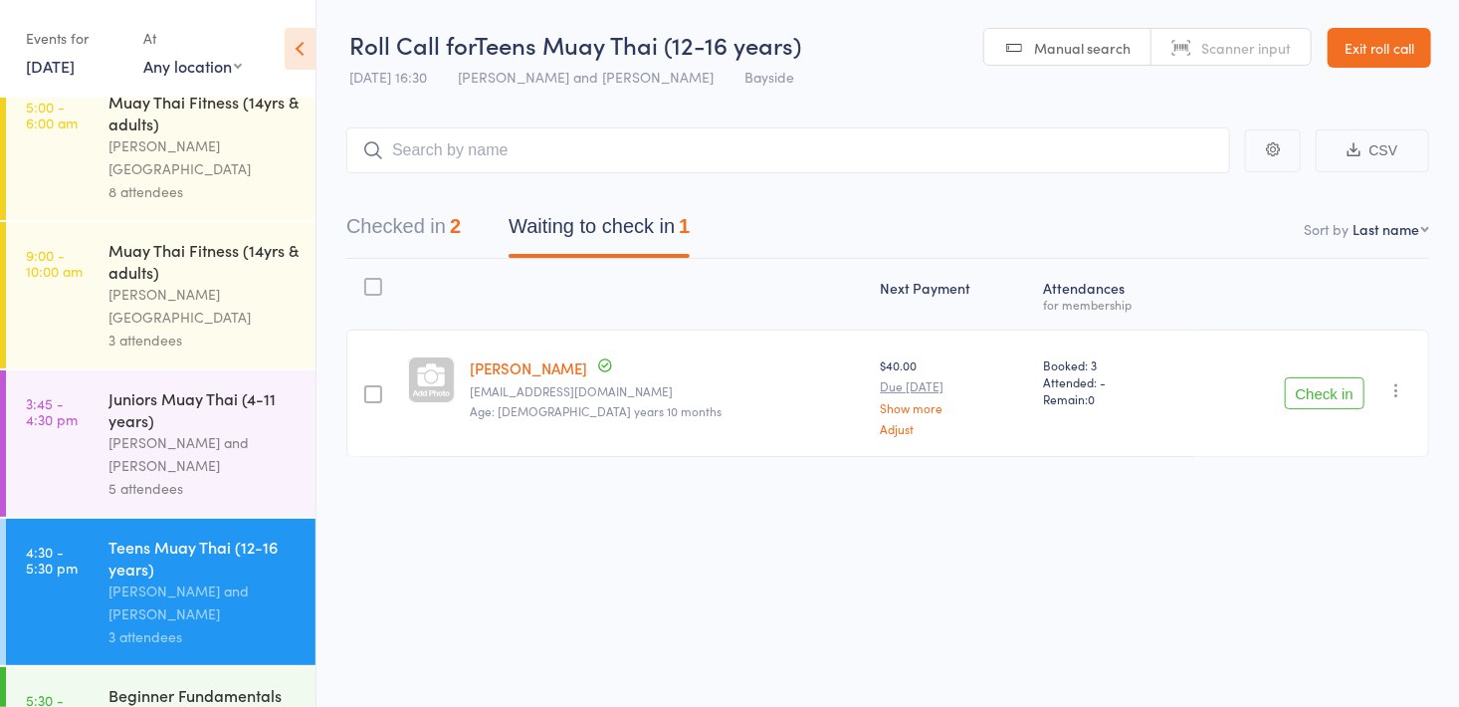
click at [412, 229] on button "Checked in 2" at bounding box center [403, 231] width 114 height 53
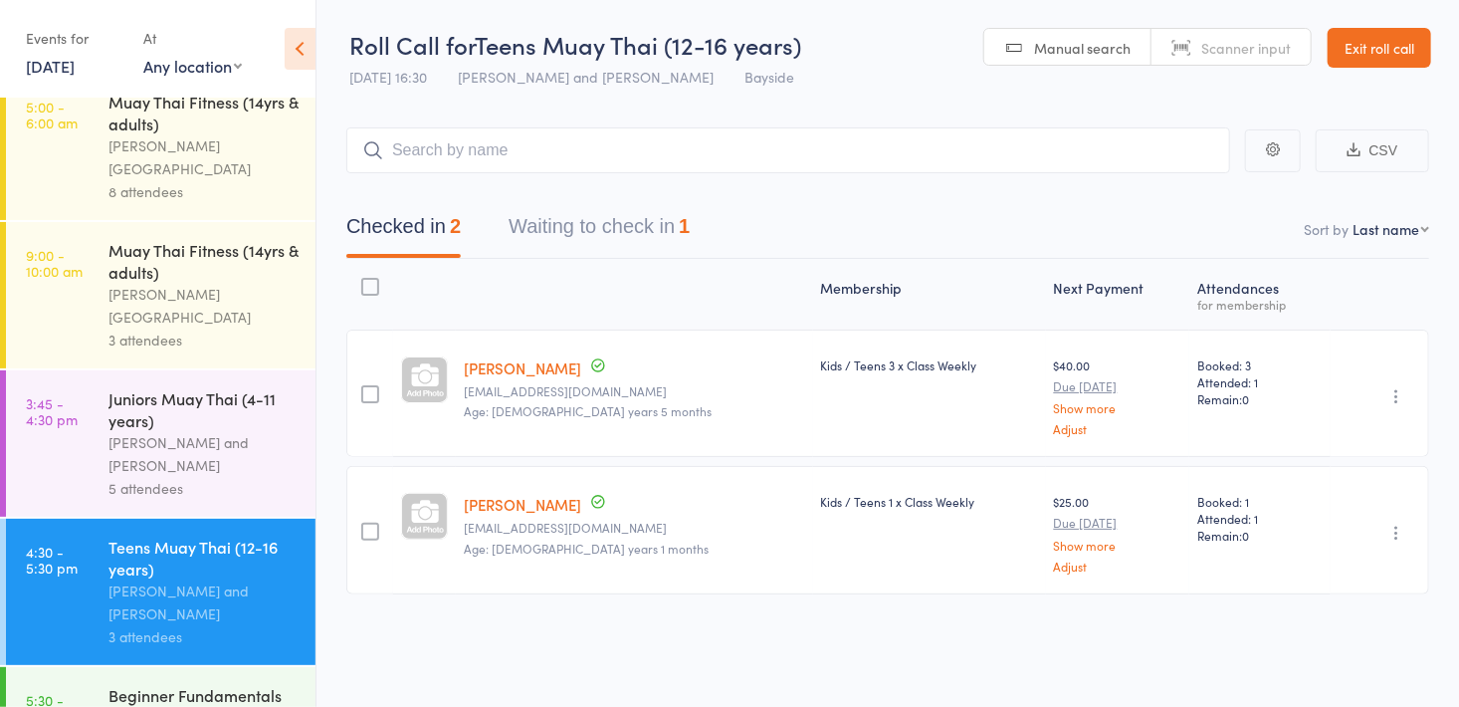
scroll to position [193, 0]
